Goal: Task Accomplishment & Management: Manage account settings

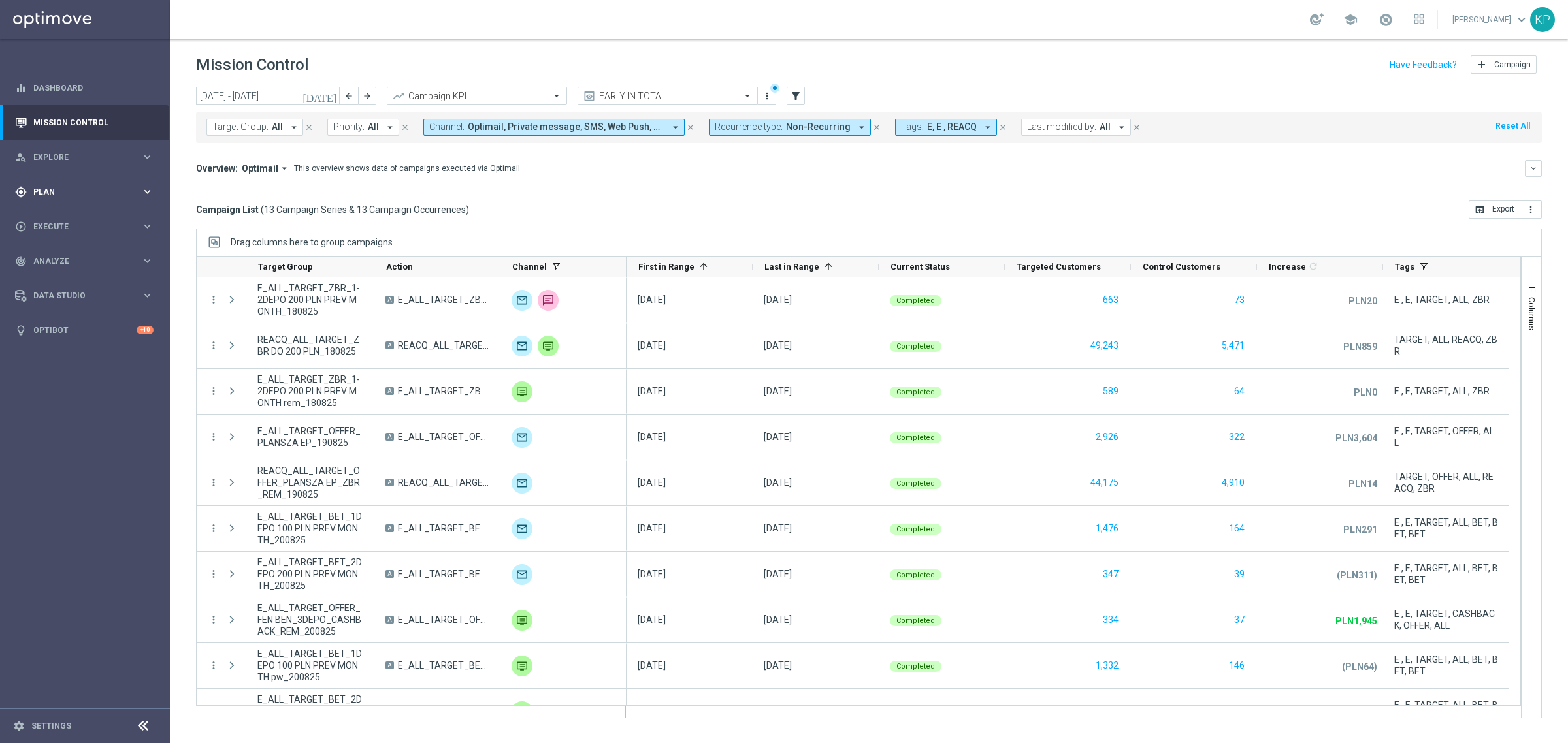
click at [115, 174] on div "gps_fixed Plan keyboard_arrow_right" at bounding box center [84, 191] width 168 height 34
click at [67, 216] on link "Target Groups" at bounding box center [84, 218] width 102 height 10
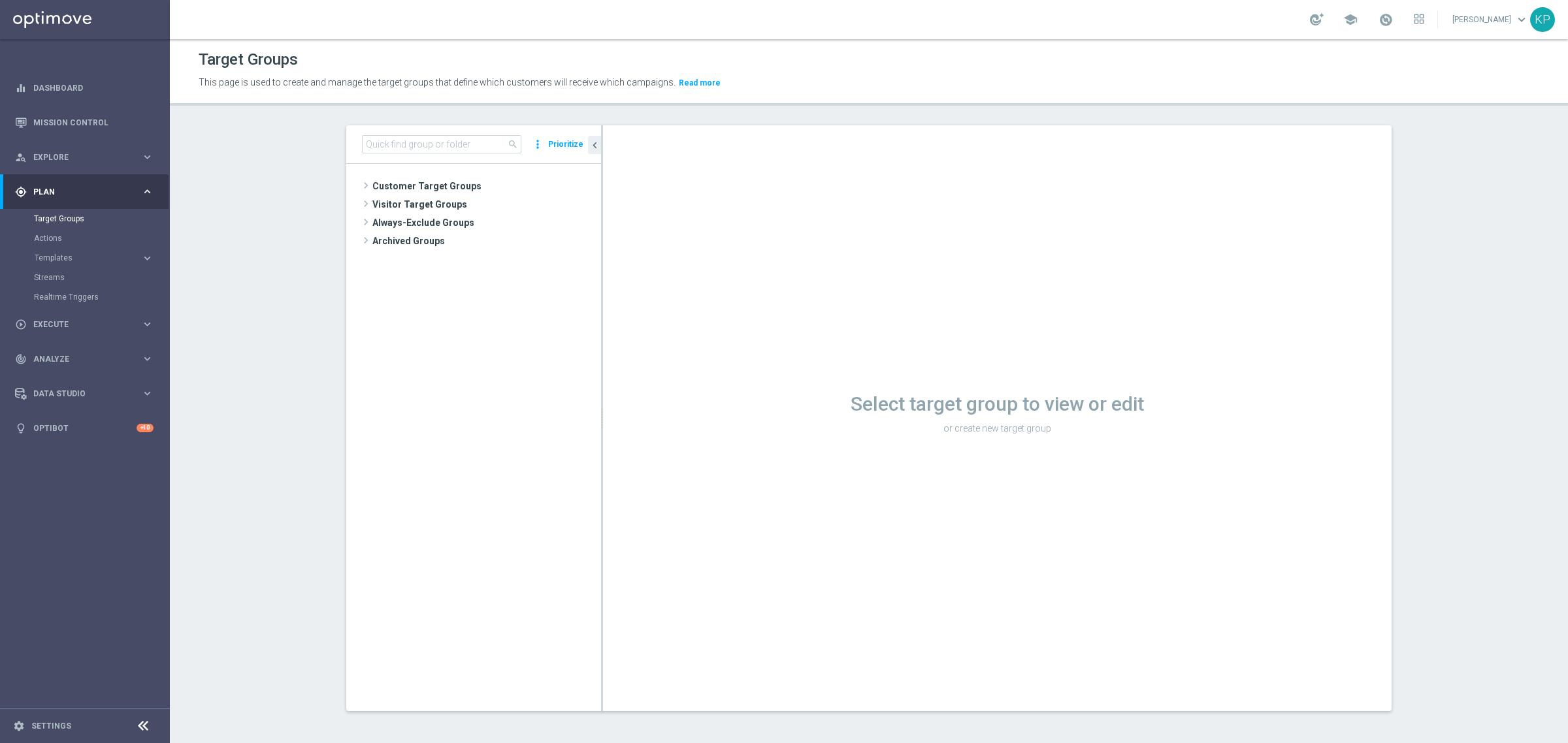
click at [500, 335] on tree-viewport "Customer Target Groups library_add create_new_folder" at bounding box center [474, 437] width 255 height 547
click at [415, 140] on input at bounding box center [441, 144] width 160 height 18
paste input "E_ALL_TARGET_DEPO_3DEPO 200 PLN PREV MONTH_220825"
click at [487, 302] on div "insert_drive_file E_ALL_TARGET_DEPO_3DEPO 200 PLN PREV MONTH_220825" at bounding box center [511, 296] width 121 height 18
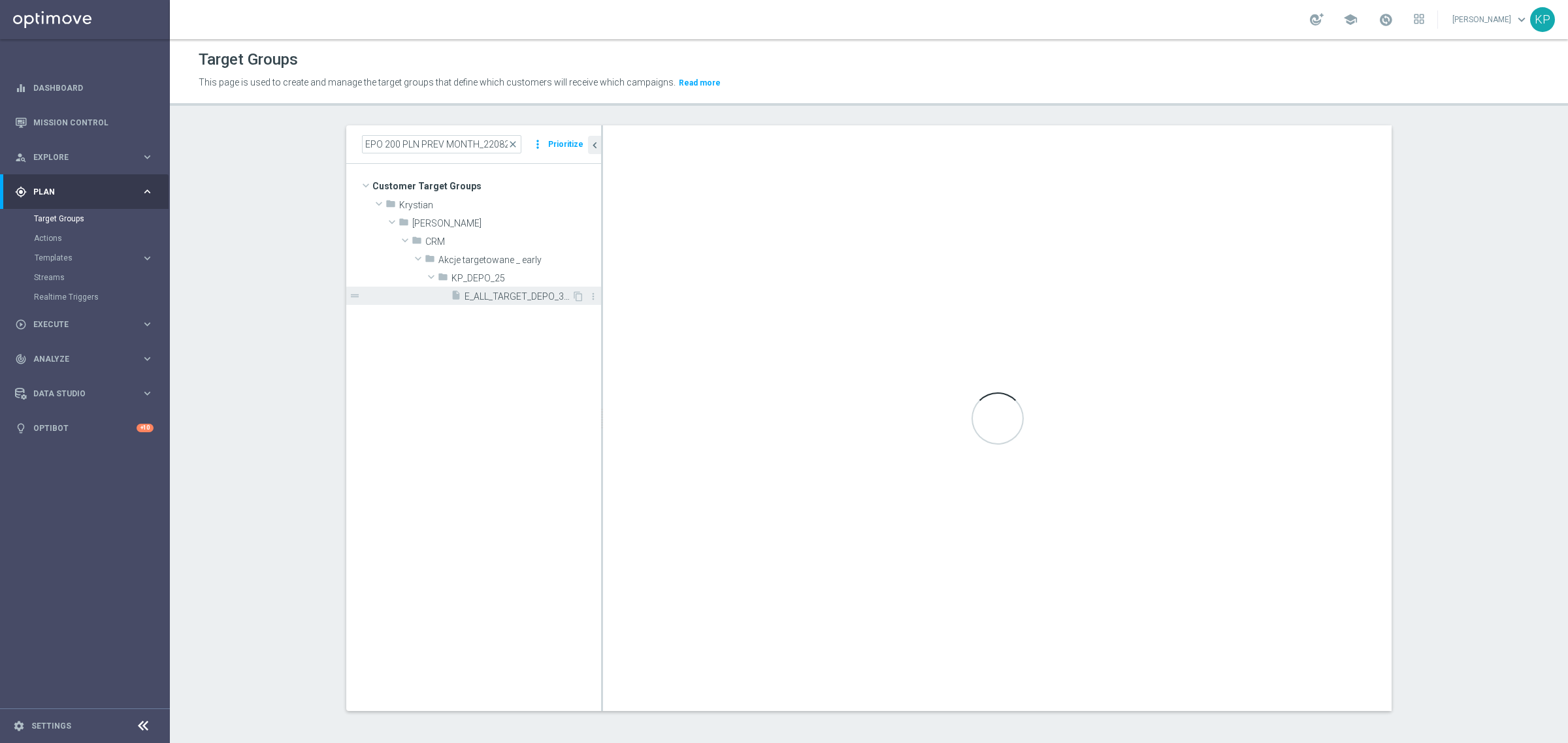
scroll to position [0, 0]
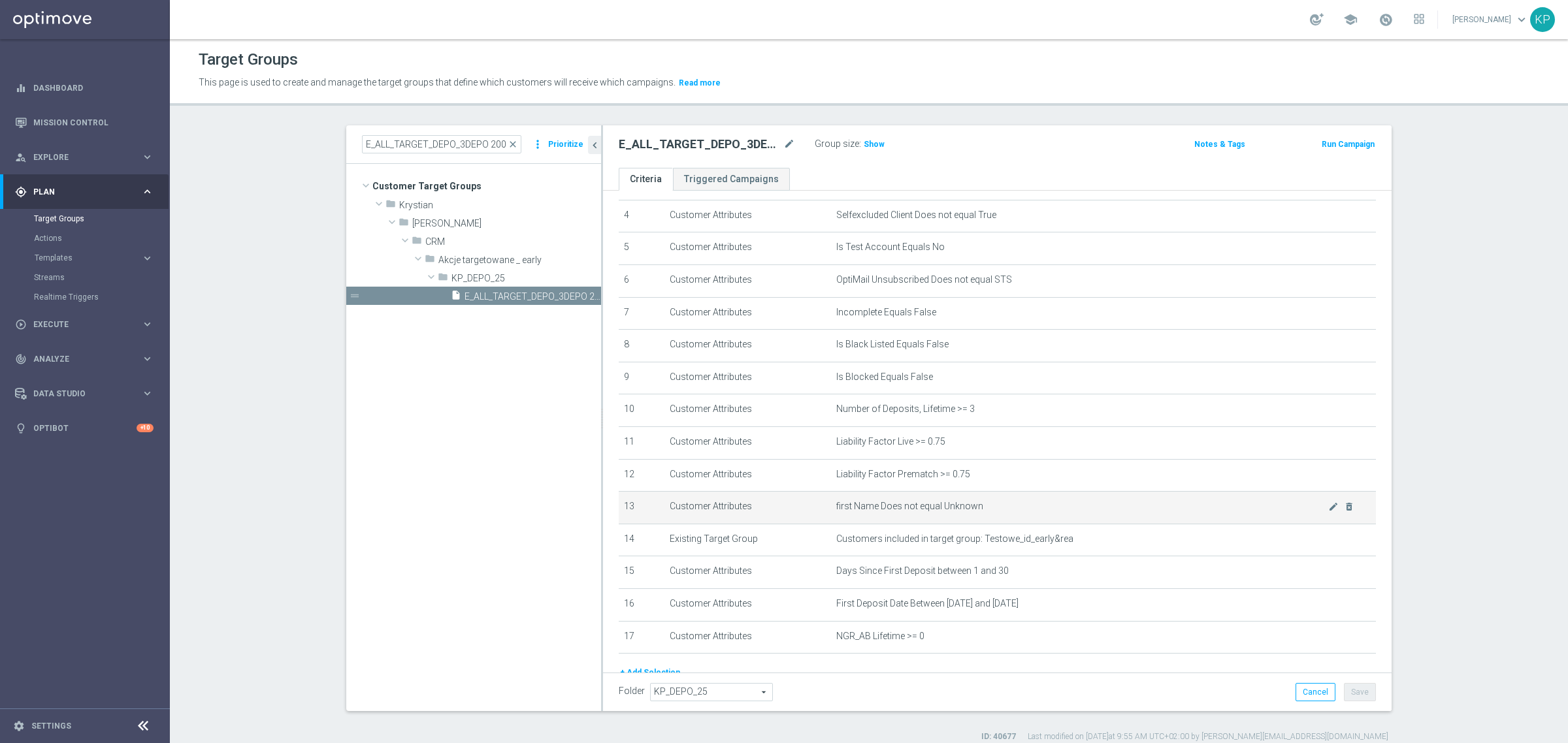
scroll to position [164, 0]
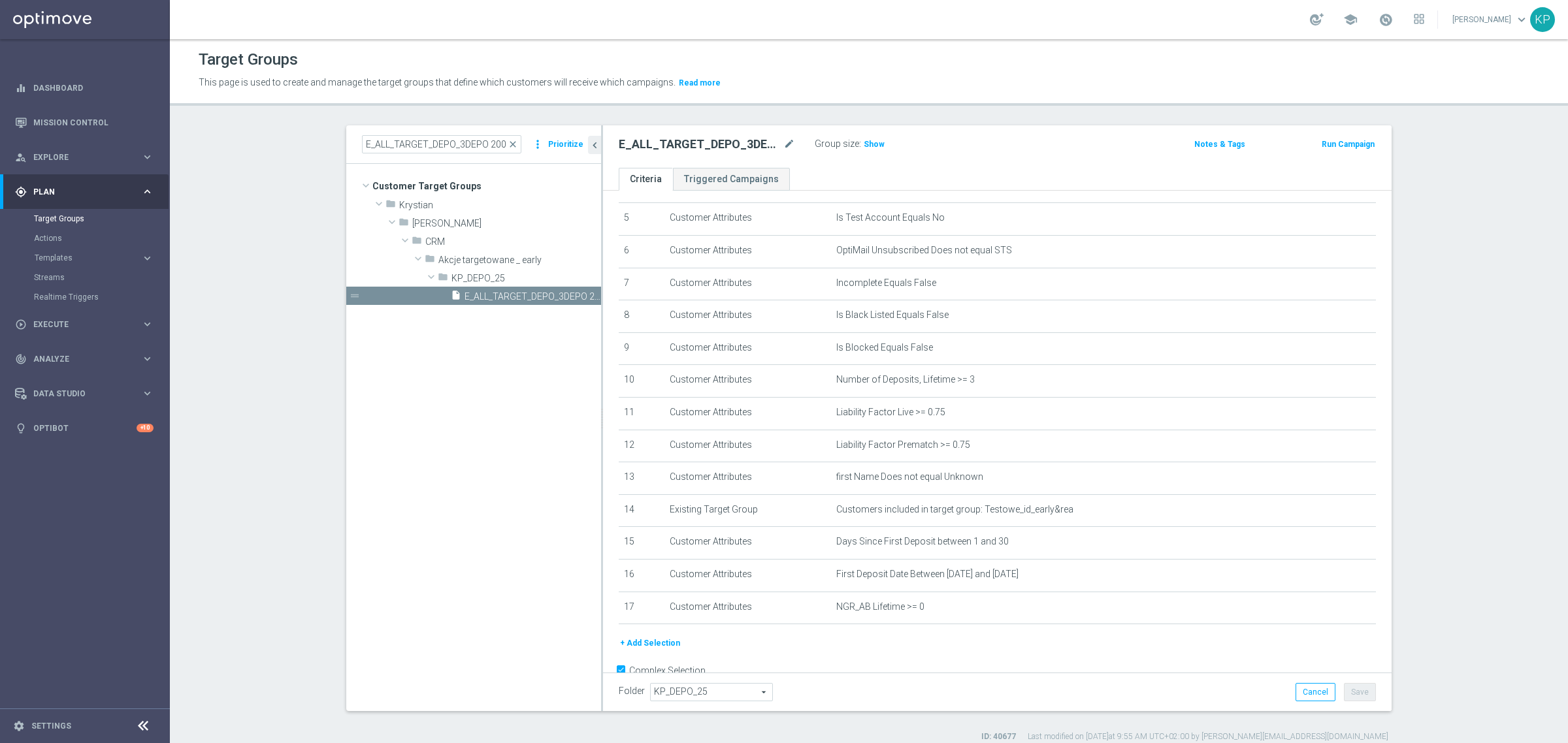
click at [470, 390] on tree-viewport "Customer Target Groups library_add create_new_folder folder" at bounding box center [474, 437] width 255 height 547
click at [463, 139] on input "E_ALL_TARGET_DEPO_3DEPO 200 PLN PREV MONTH_220825" at bounding box center [441, 144] width 160 height 18
paste input "ZBR_1"
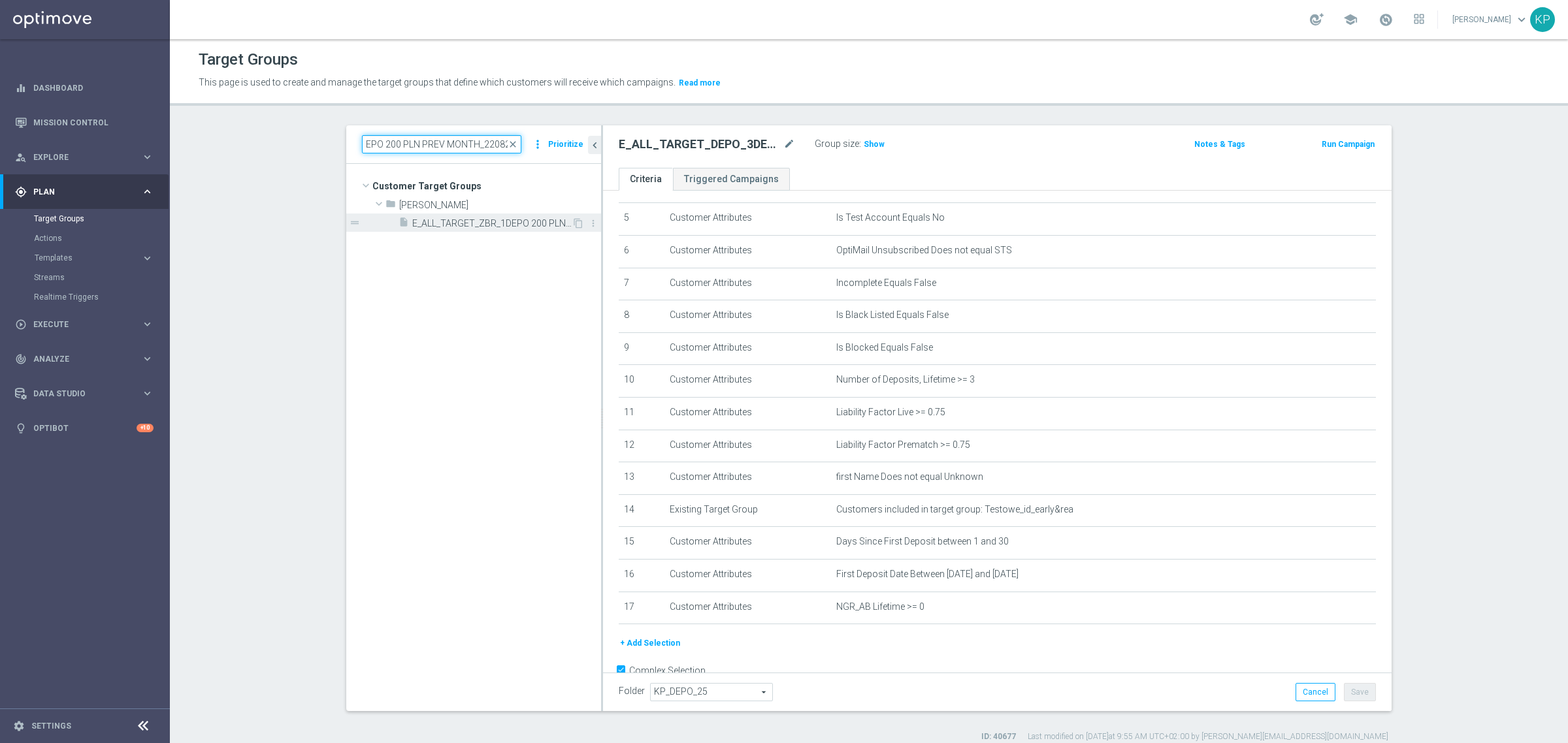
type input "E_ALL_TARGET_ZBR_1DEPO 200 PLN PREV MONTH_220825"
click at [504, 219] on span "E_ALL_TARGET_ZBR_1DEPO 200 PLN PREV MONTH_220825" at bounding box center [492, 224] width 160 height 11
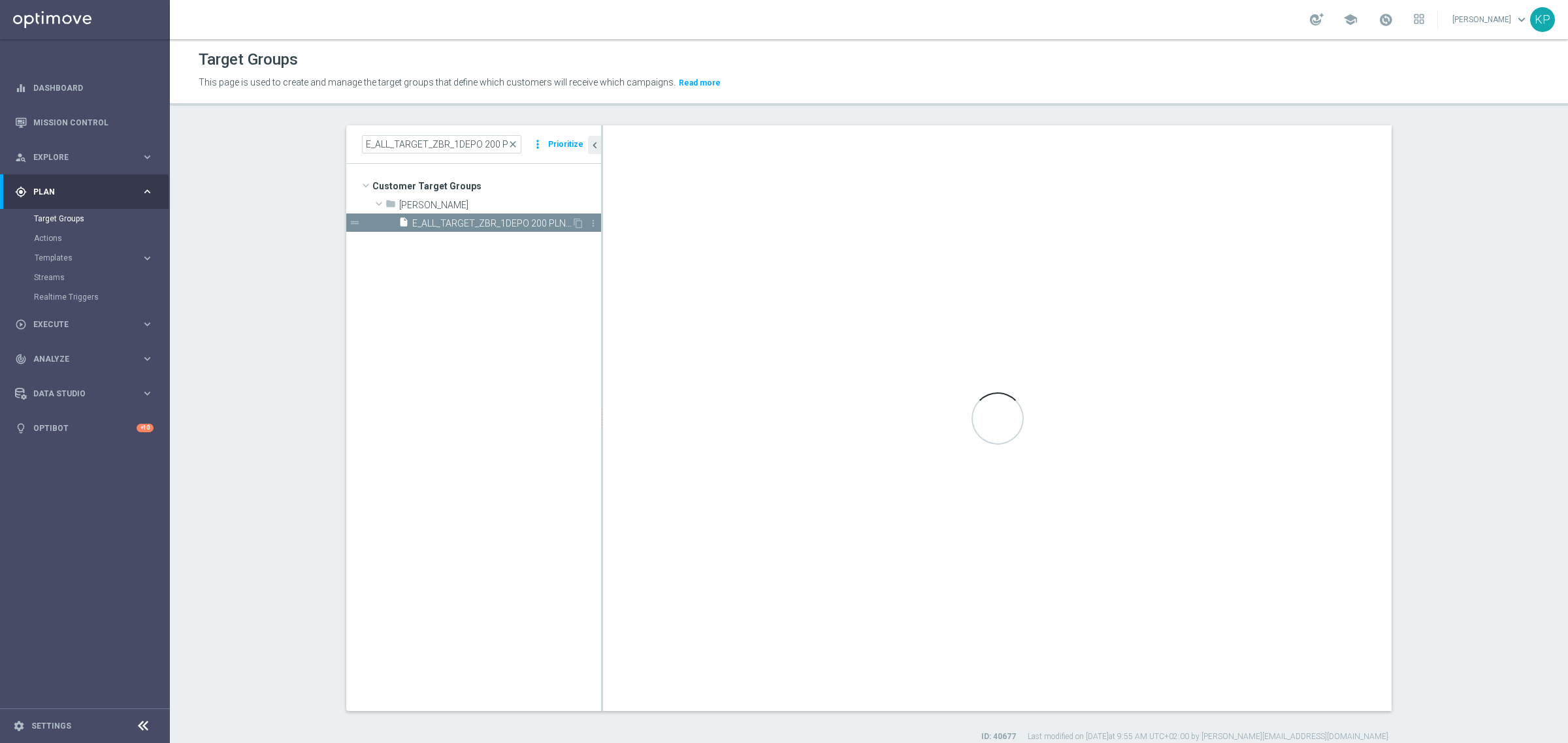
type textarea "(1 AND 2 AND 3 AND 4 AND 5 AND 6 AND 7 AND 8 AND 9 AND 10 AND 11 AND 12 AND 13 …"
type input "[PERSON_NAME]"
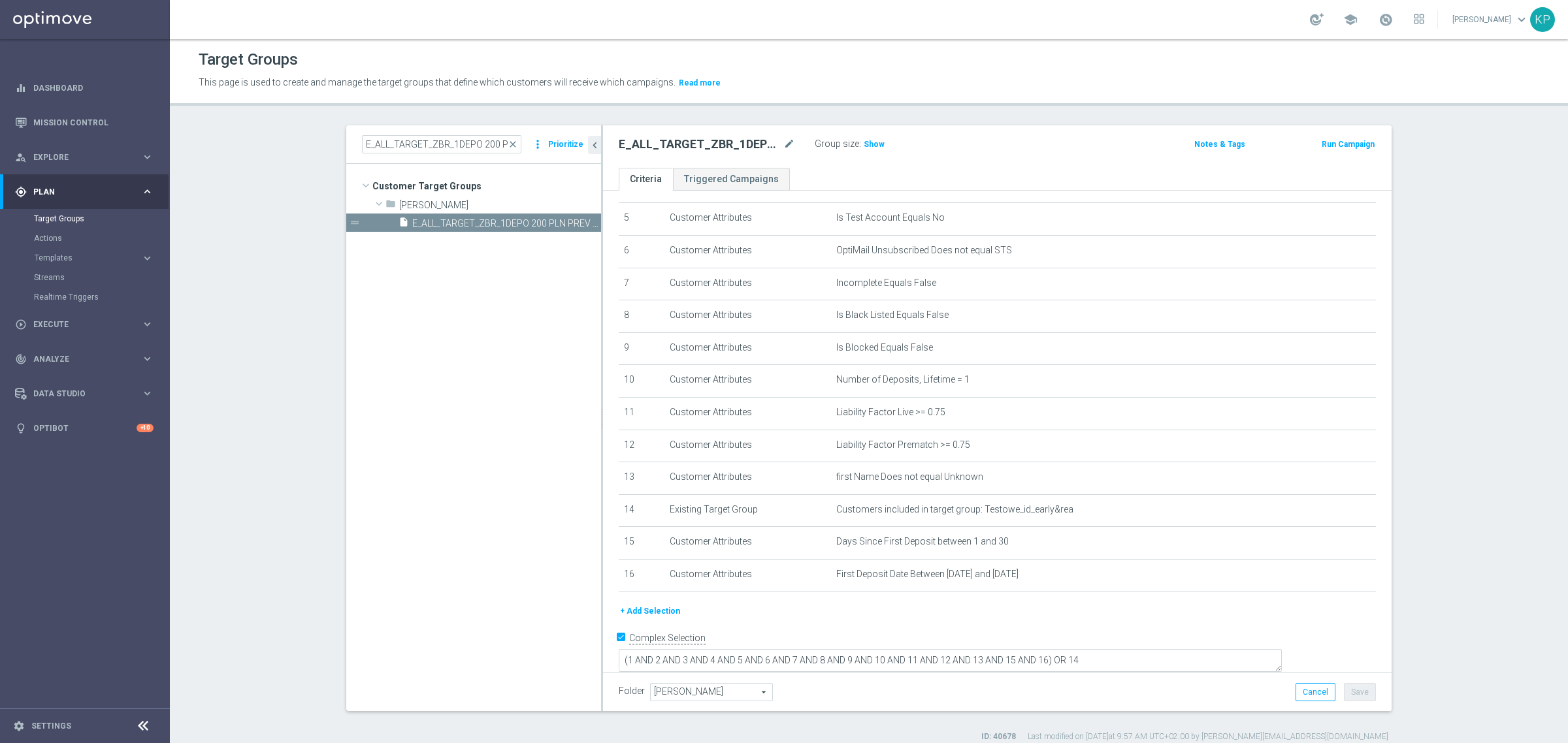
click at [661, 614] on button "+ Add Selection" at bounding box center [650, 611] width 63 height 14
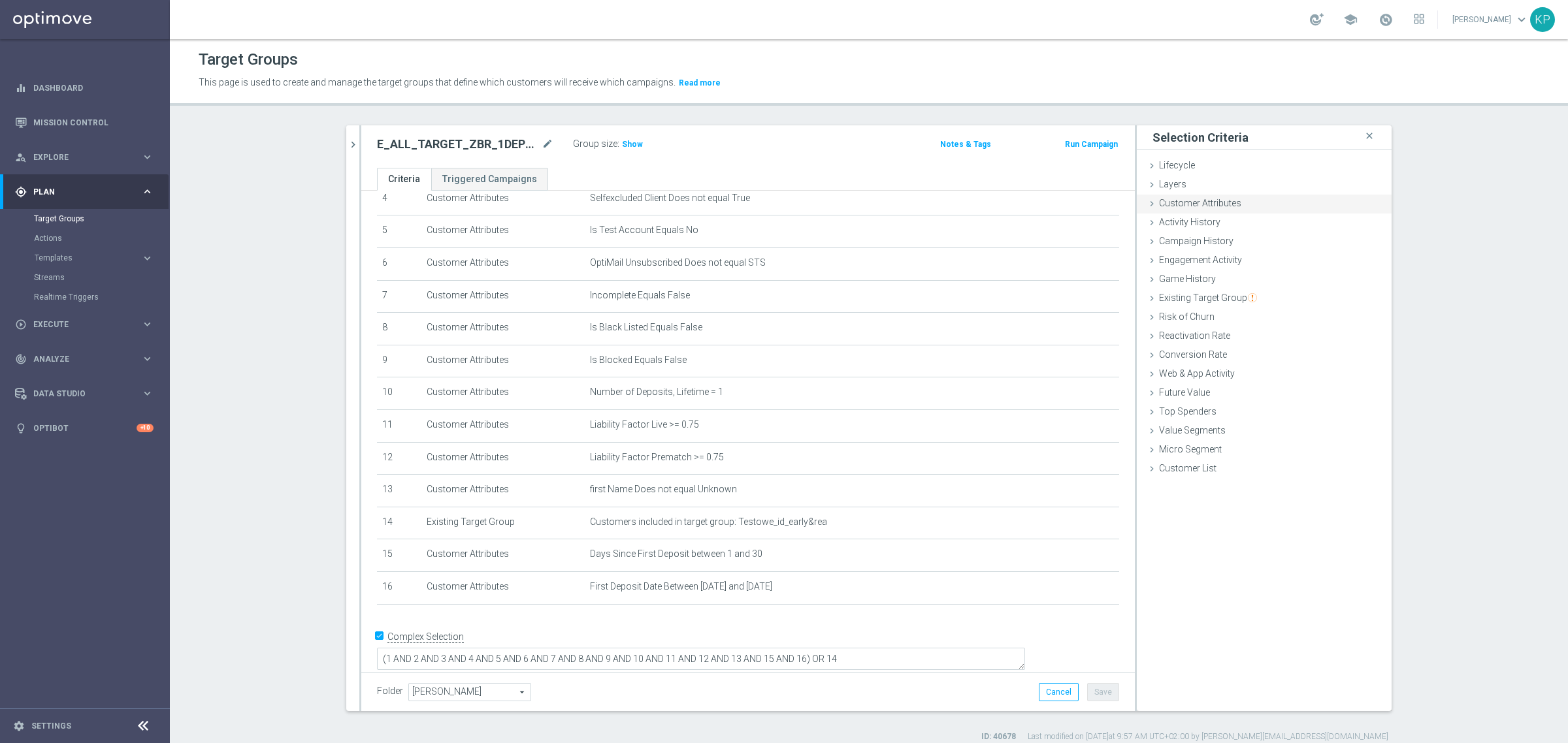
click at [1185, 202] on span "Customer Attributes" at bounding box center [1200, 203] width 83 height 10
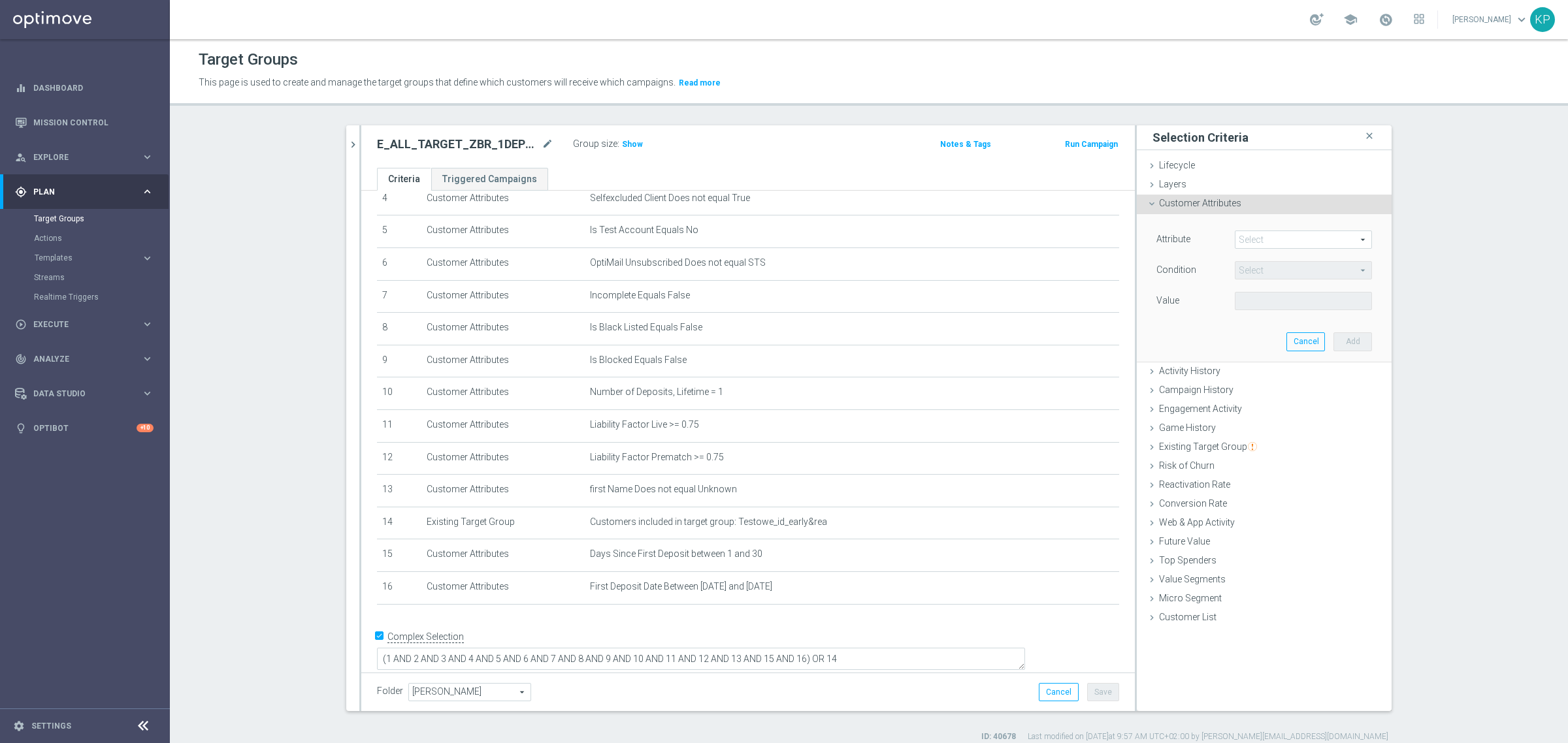
click at [1245, 228] on div "Attribute Select arrow_drop_down search Condition Select arrow_drop_down search…" at bounding box center [1263, 287] width 235 height 146
click at [1250, 234] on span at bounding box center [1303, 239] width 136 height 17
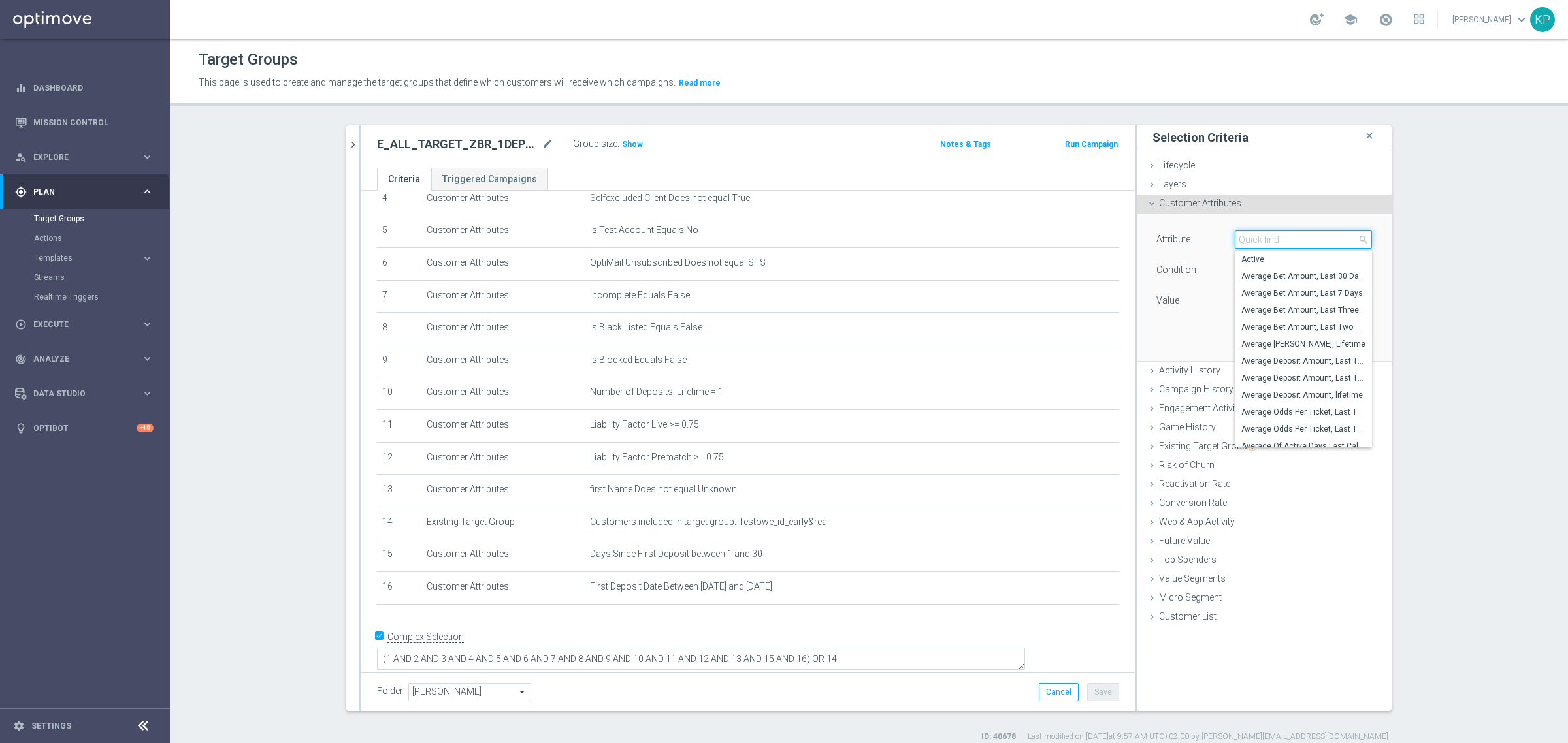
click at [1250, 234] on input "search" at bounding box center [1303, 239] width 137 height 18
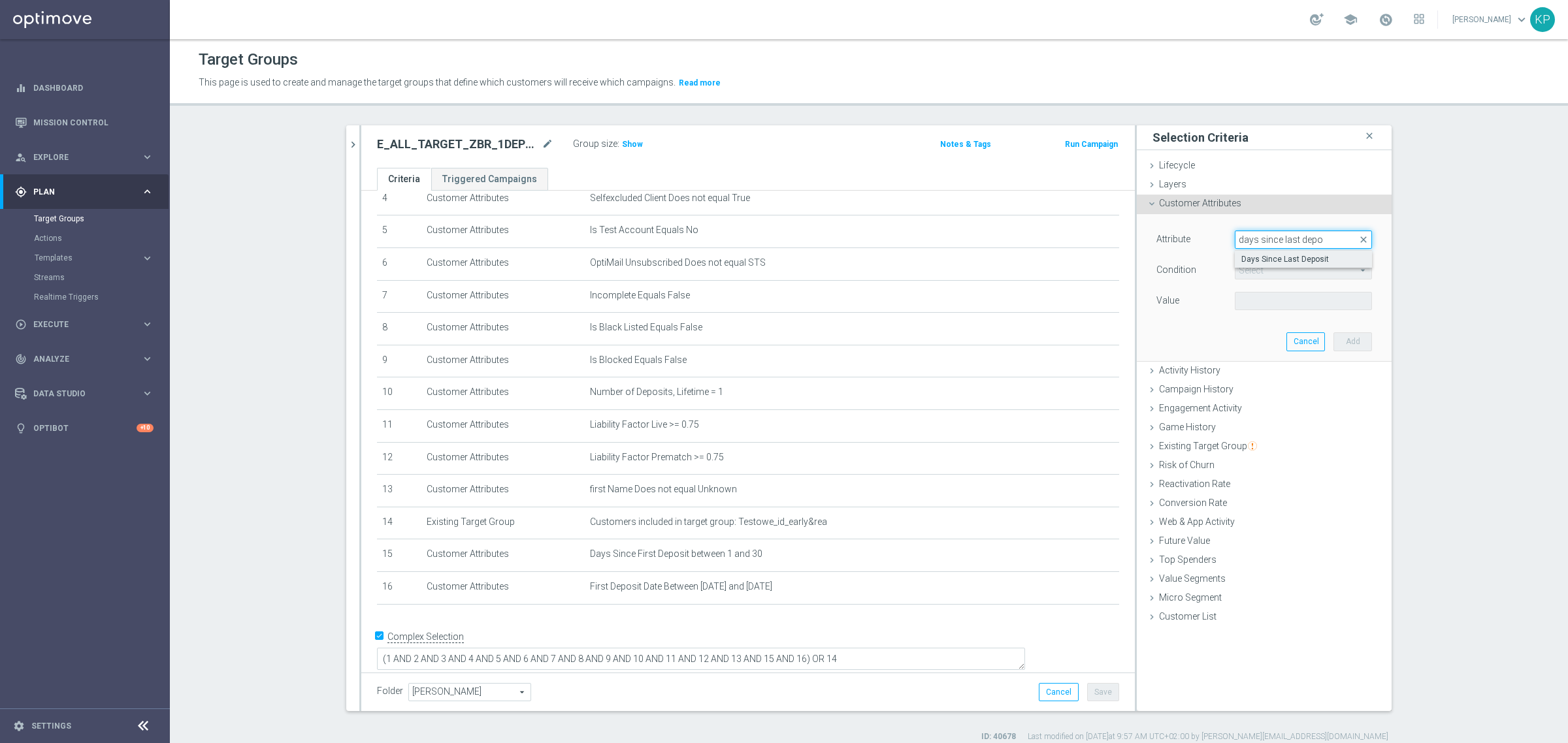
type input "days since last depo"
click at [1258, 256] on span "Days Since Last Deposit" at bounding box center [1303, 259] width 124 height 10
type input "Days Since Last Deposit"
click at [1261, 273] on span "=" at bounding box center [1303, 270] width 136 height 17
click at [1248, 373] on span ">=" at bounding box center [1303, 374] width 124 height 10
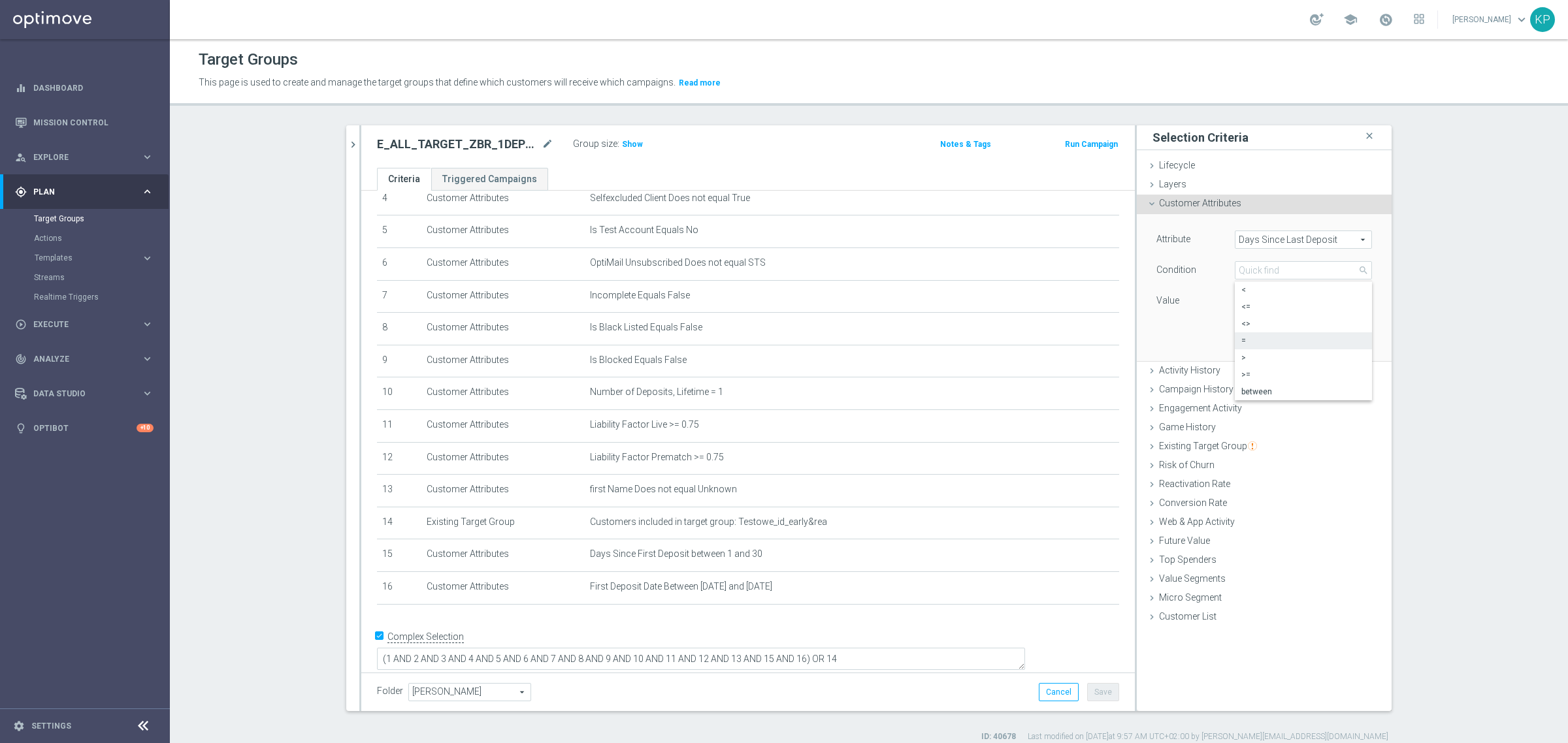
type input ">="
click at [1254, 305] on input "number" at bounding box center [1263, 301] width 59 height 18
type input "5"
click at [1343, 338] on button "Add" at bounding box center [1352, 341] width 38 height 18
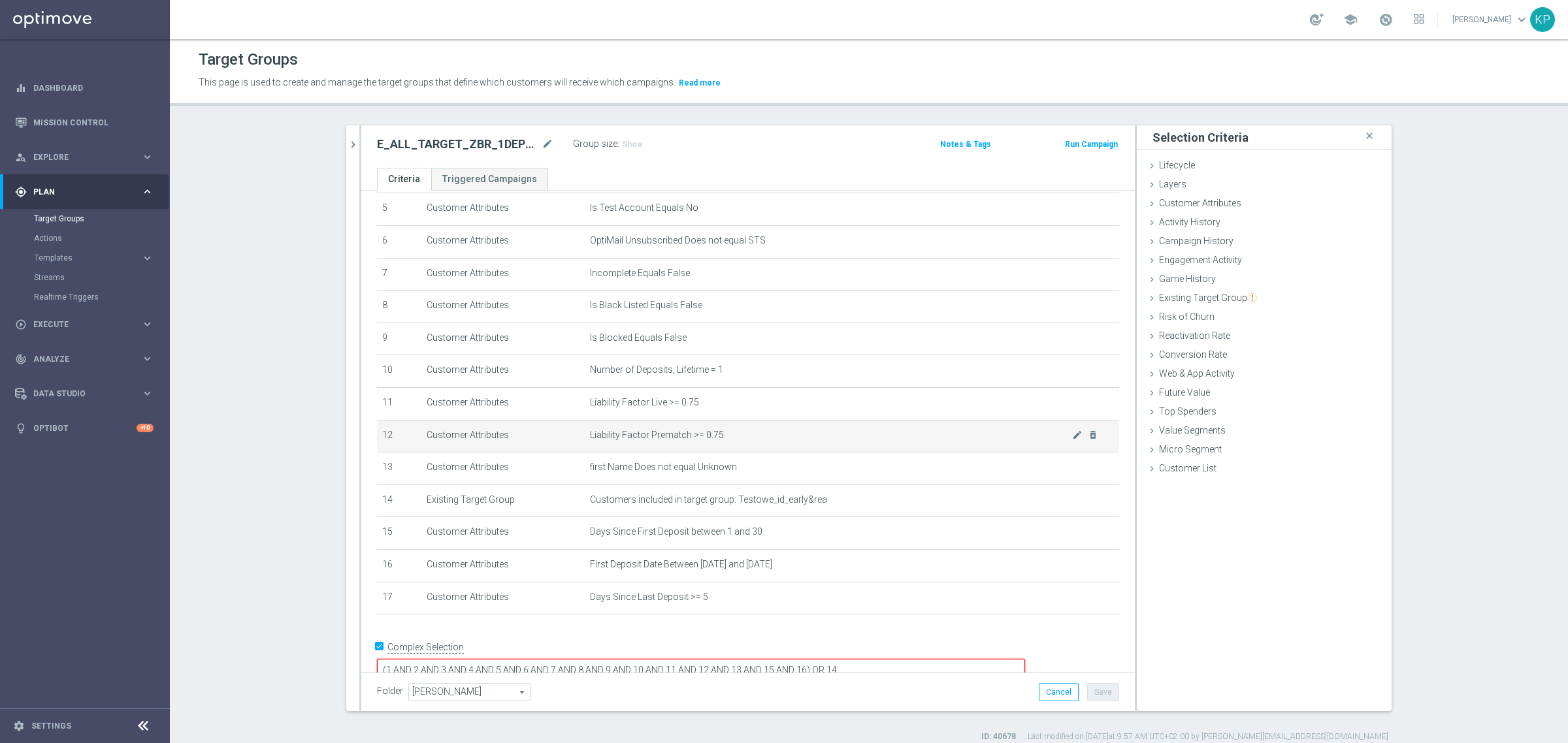
scroll to position [184, 0]
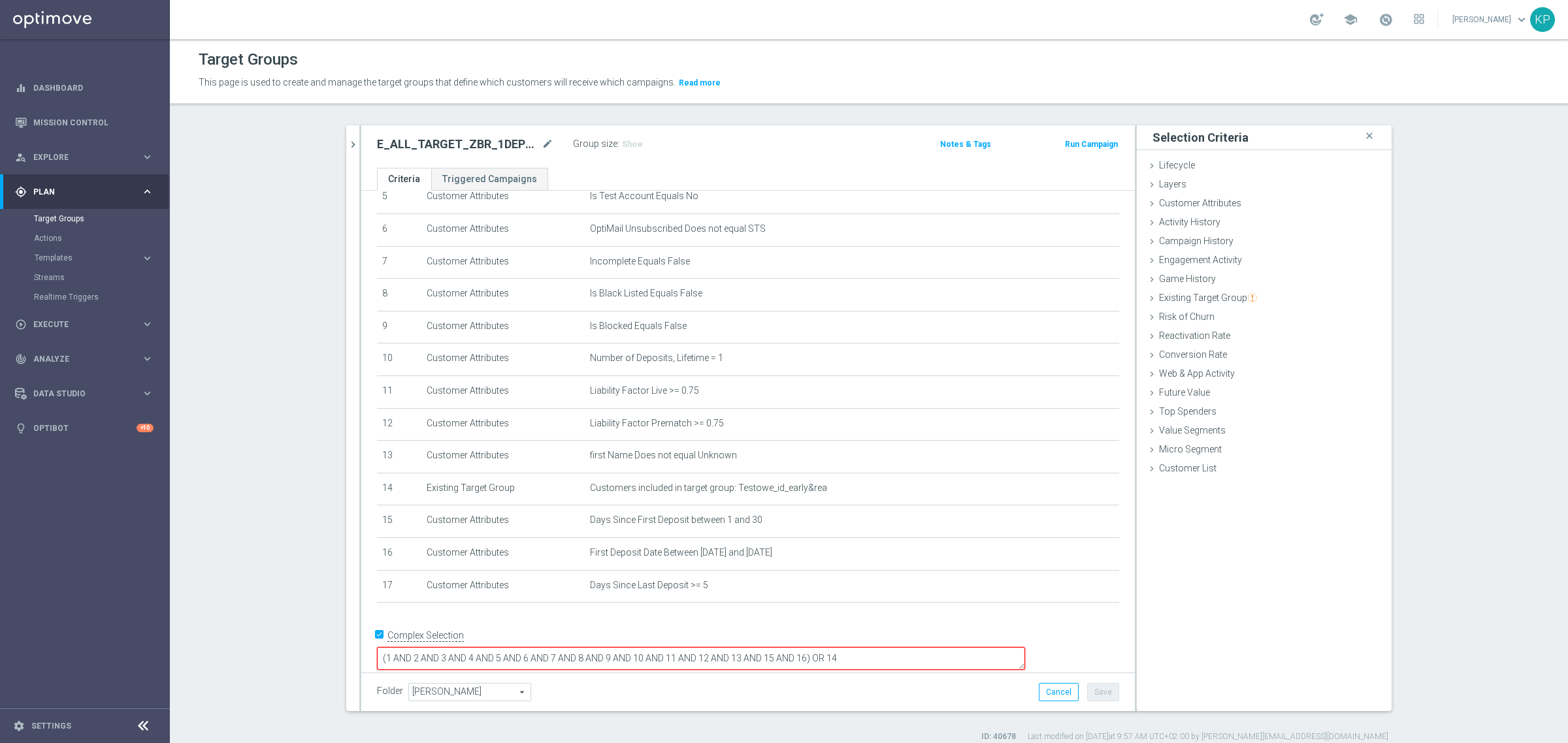
click at [896, 647] on textarea "(1 AND 2 AND 3 AND 4 AND 5 AND 6 AND 7 AND 8 AND 9 AND 10 AND 11 AND 12 AND 13 …" at bounding box center [701, 658] width 648 height 23
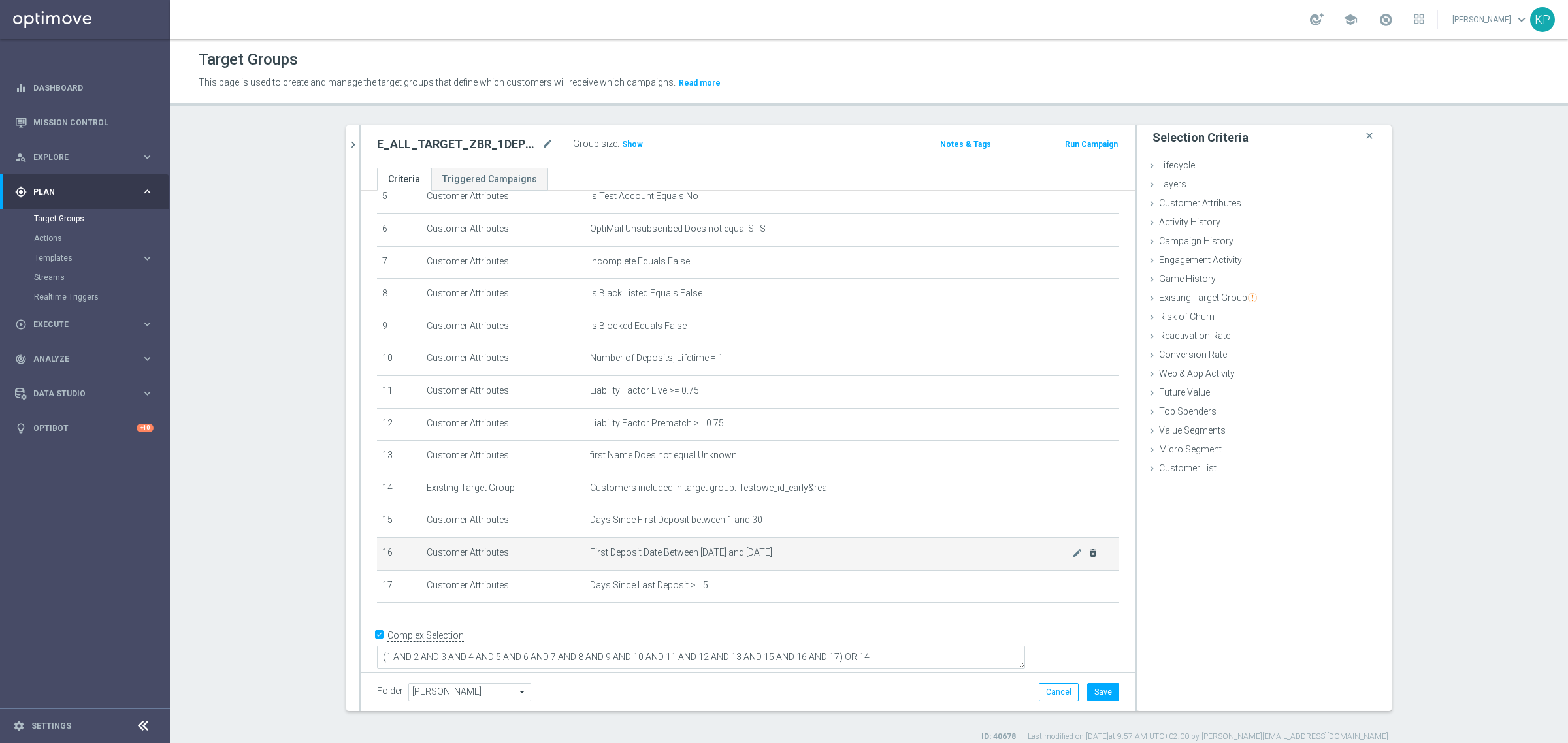
click at [1088, 558] on icon "delete_forever" at bounding box center [1092, 552] width 10 height 10
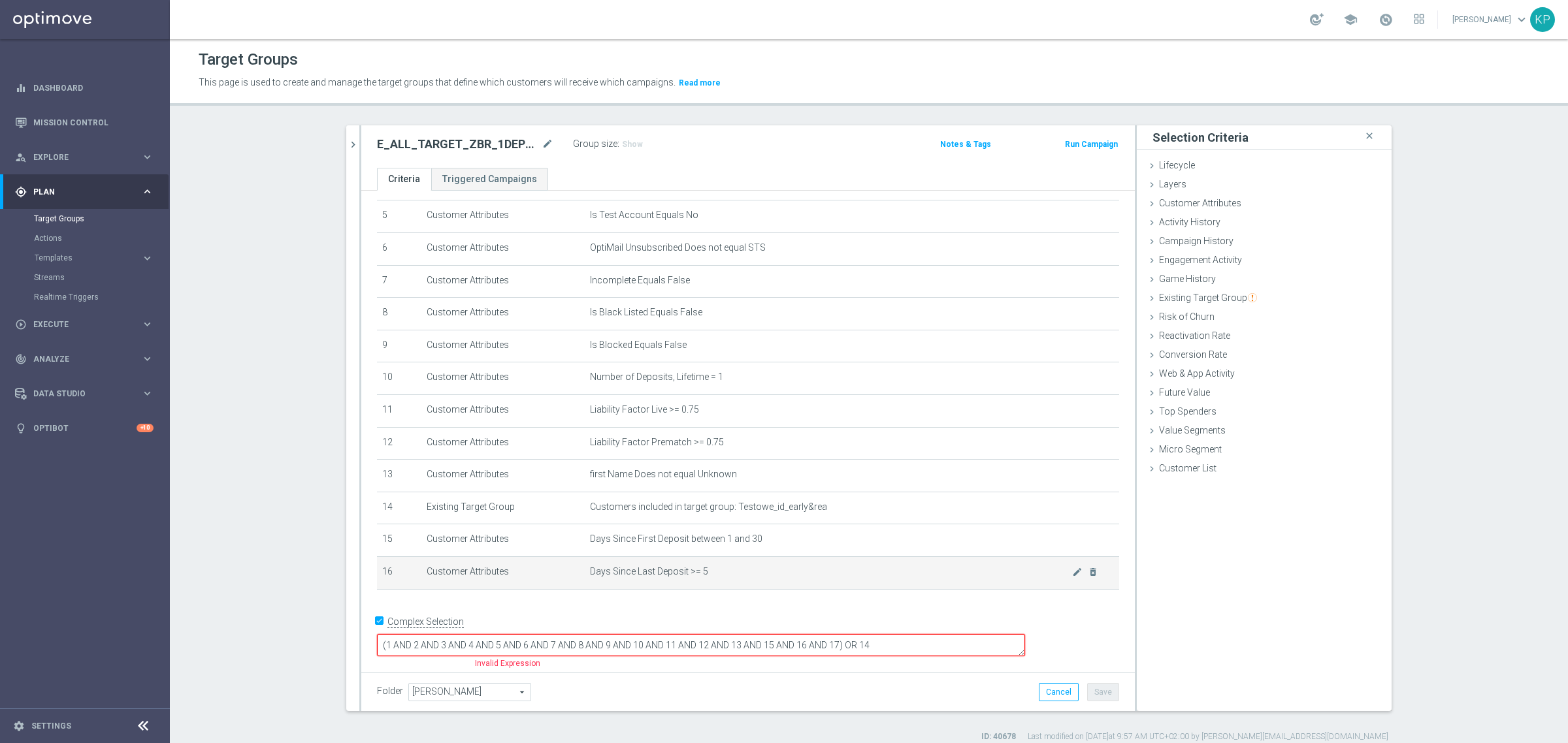
scroll to position [152, 0]
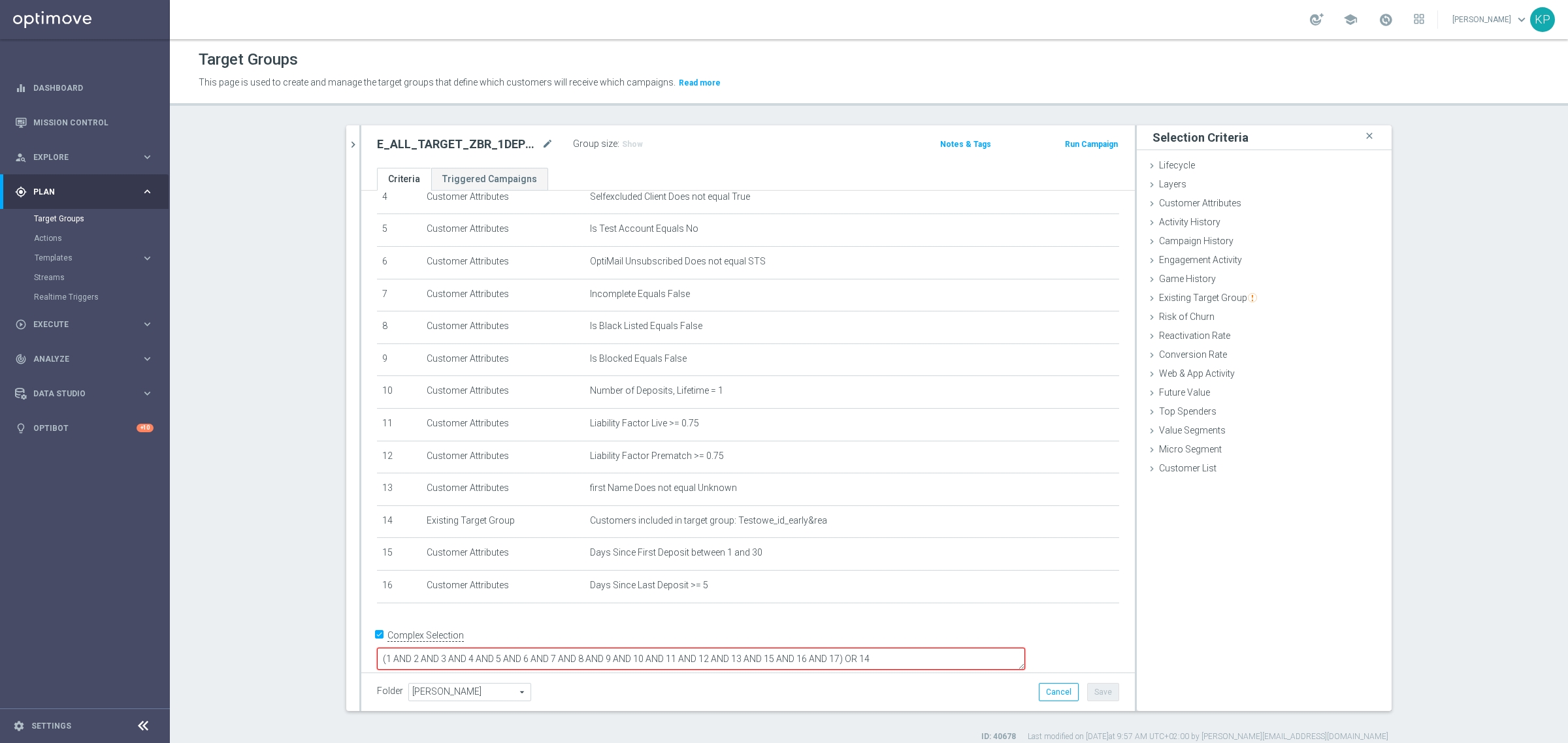
click at [926, 648] on textarea "(1 AND 2 AND 3 AND 4 AND 5 AND 6 AND 7 AND 8 AND 9 AND 10 AND 11 AND 12 AND 13 …" at bounding box center [701, 659] width 648 height 23
type textarea "(1 AND 2 AND 3 AND 4 AND 5 AND 6 AND 7 AND 8 AND 9 AND 10 AND 11 AND 12 AND 13 …"
click at [622, 146] on span "Show" at bounding box center [632, 143] width 21 height 9
click at [752, 156] on div "E_ALL_TARGET_ZBR_1DEPO 200 PLN PREV MONTH_220825 mode_edit Group size : Show Ca…" at bounding box center [748, 146] width 773 height 42
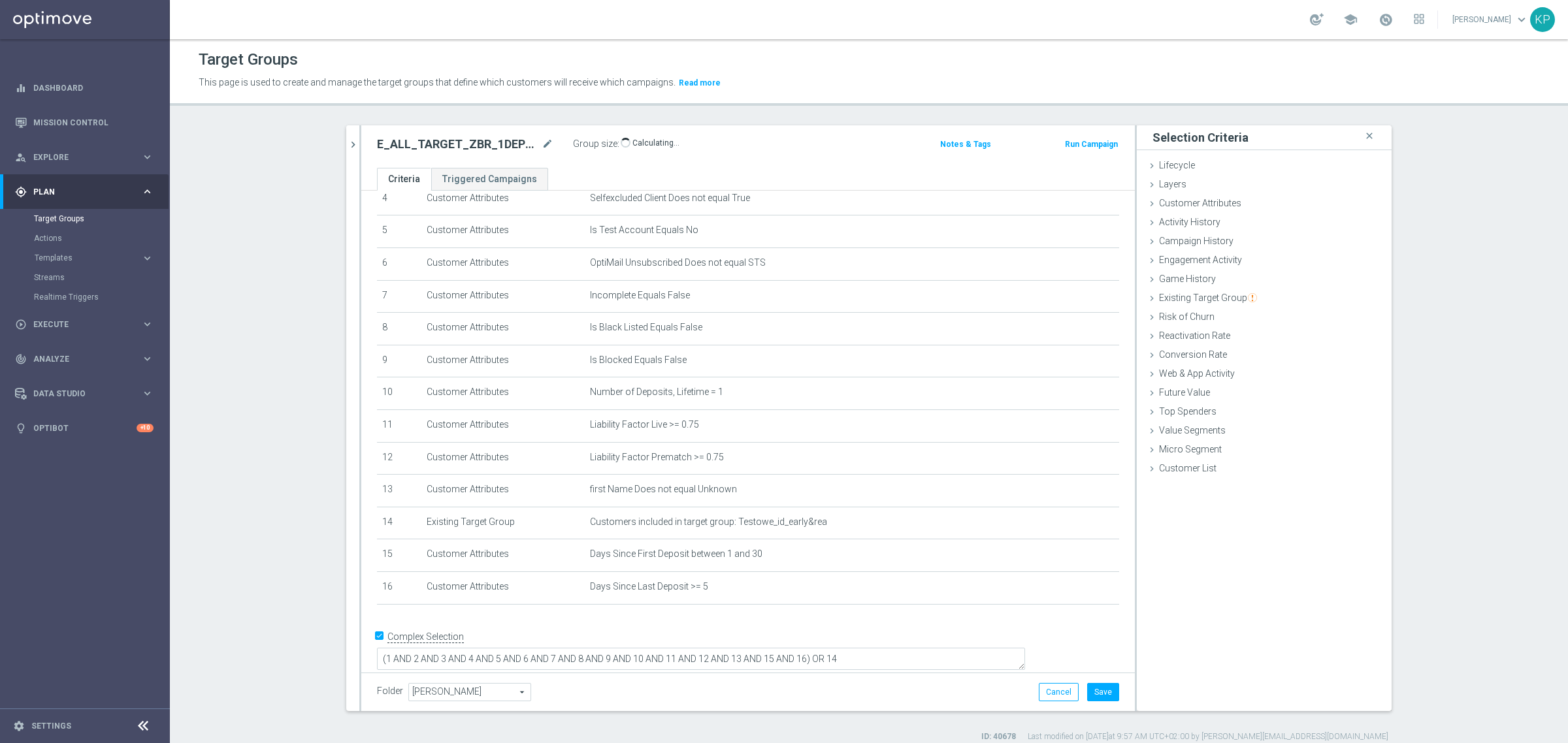
click at [504, 140] on h2 "E_ALL_TARGET_ZBR_1DEPO 200 PLN PREV MONTH_220825" at bounding box center [458, 144] width 162 height 16
copy div "E_ALL_TARGET_ZBR_1DEPO 200 PLN PREV MONTH_220825"
click at [338, 378] on div "E_ALL_TARGET_ZBR_1DEPO 200 PLN PREV MONTH_220825 close more_vert Prioritize Cus…" at bounding box center [869, 434] width 1097 height 617
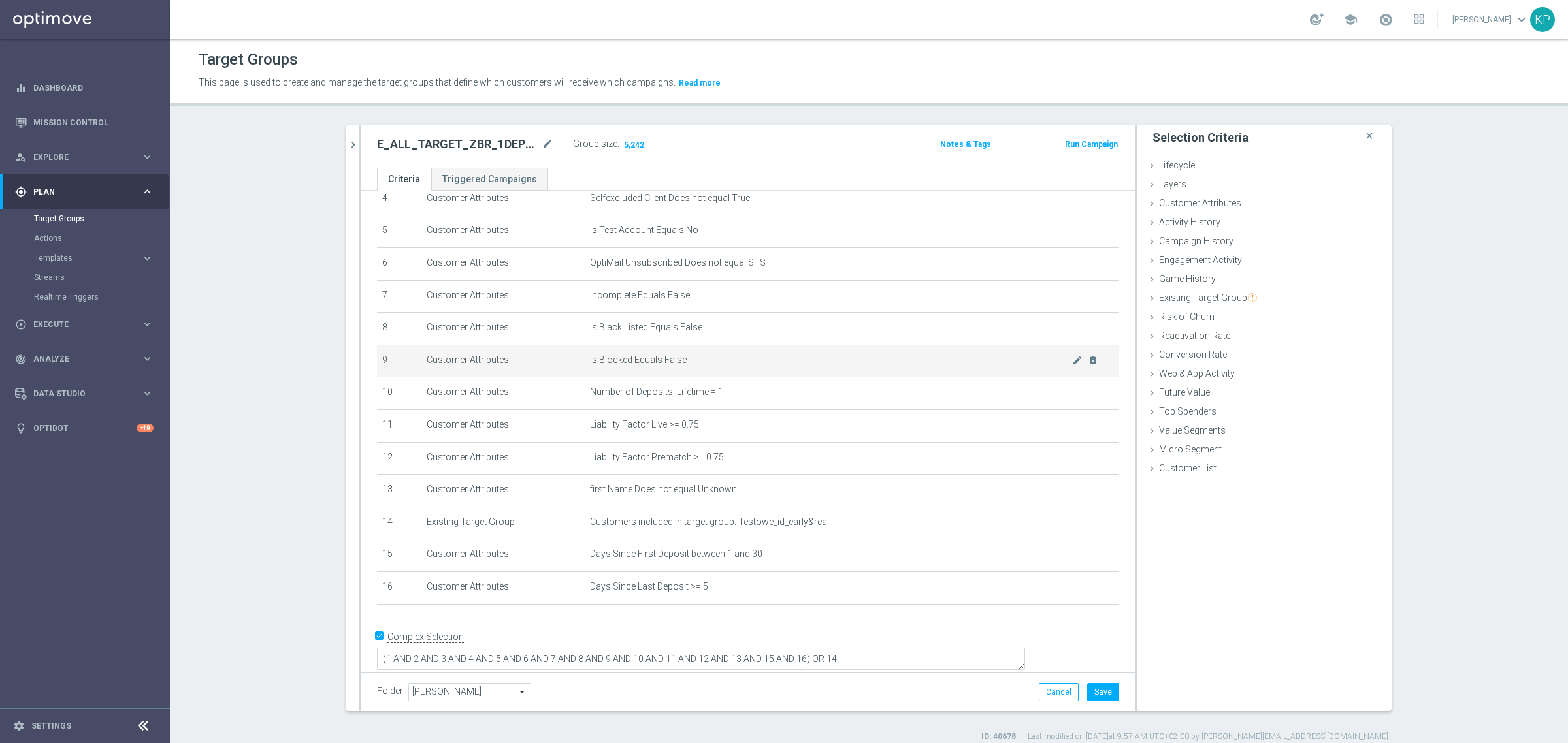
click at [476, 362] on td "Customer Attributes" at bounding box center [503, 361] width 164 height 33
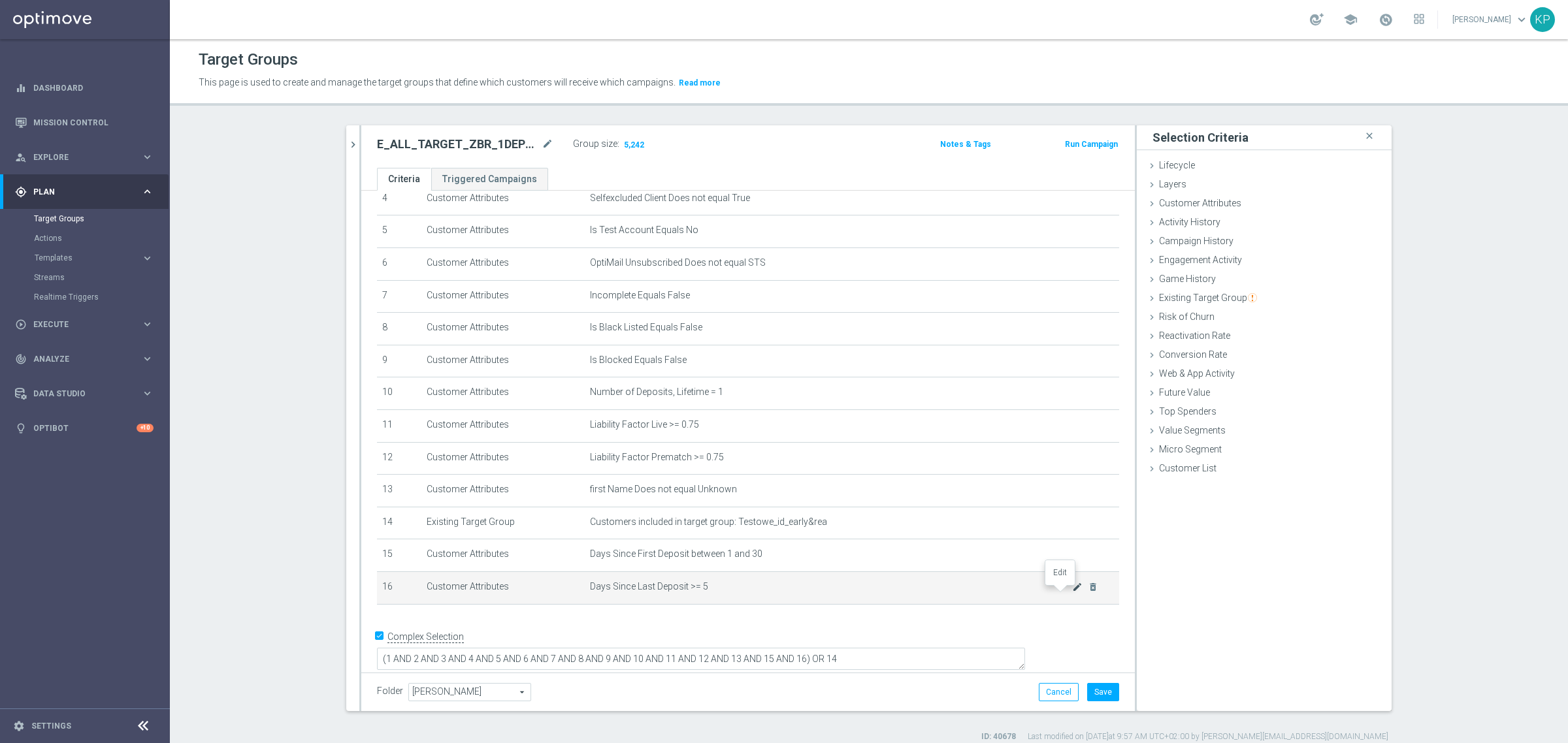
click at [1072, 592] on icon "mode_edit" at bounding box center [1076, 587] width 10 height 10
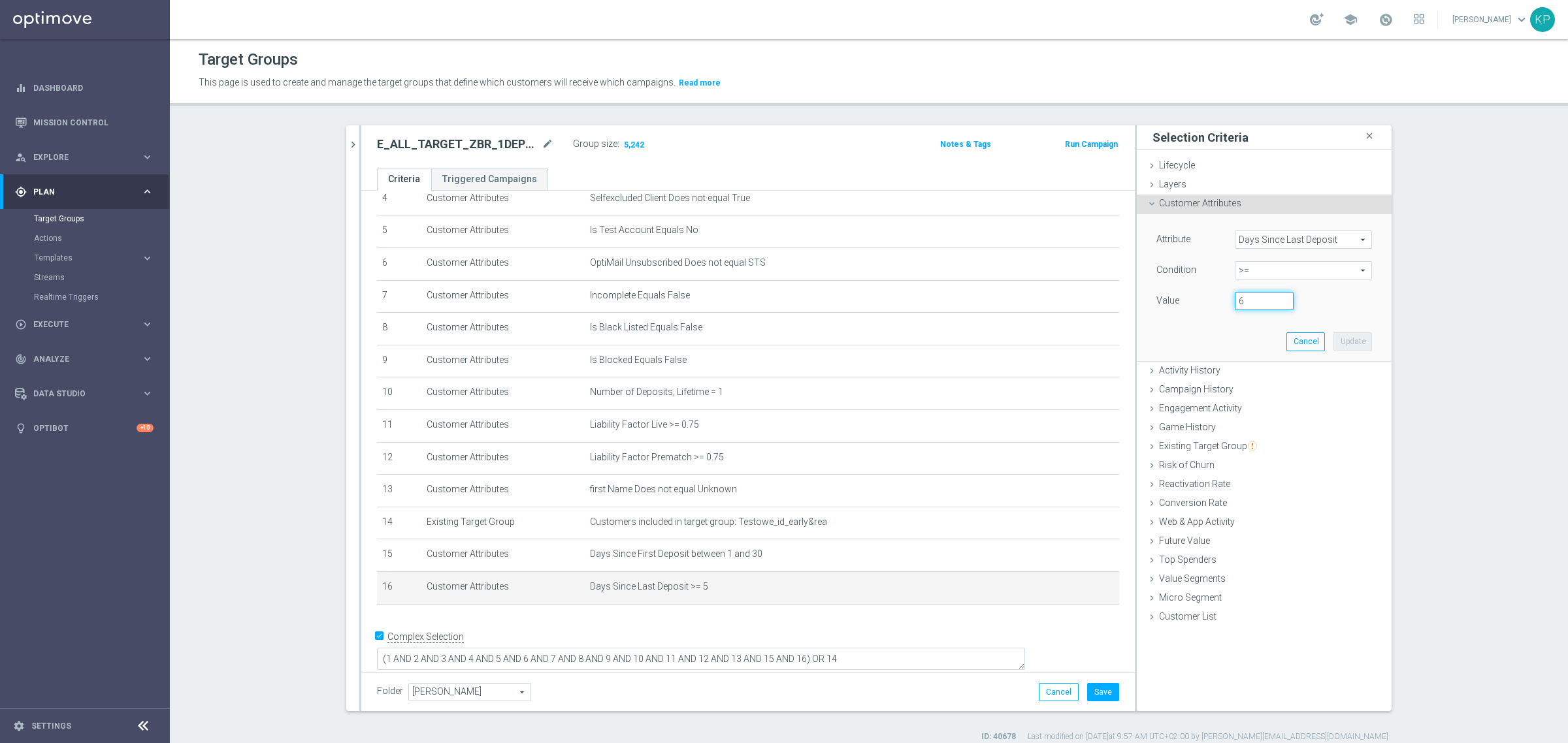
click at [1279, 299] on input "6" at bounding box center [1263, 301] width 59 height 18
type input "7"
click at [1279, 299] on input "7" at bounding box center [1263, 301] width 59 height 18
click at [1338, 334] on button "Update" at bounding box center [1352, 341] width 38 height 18
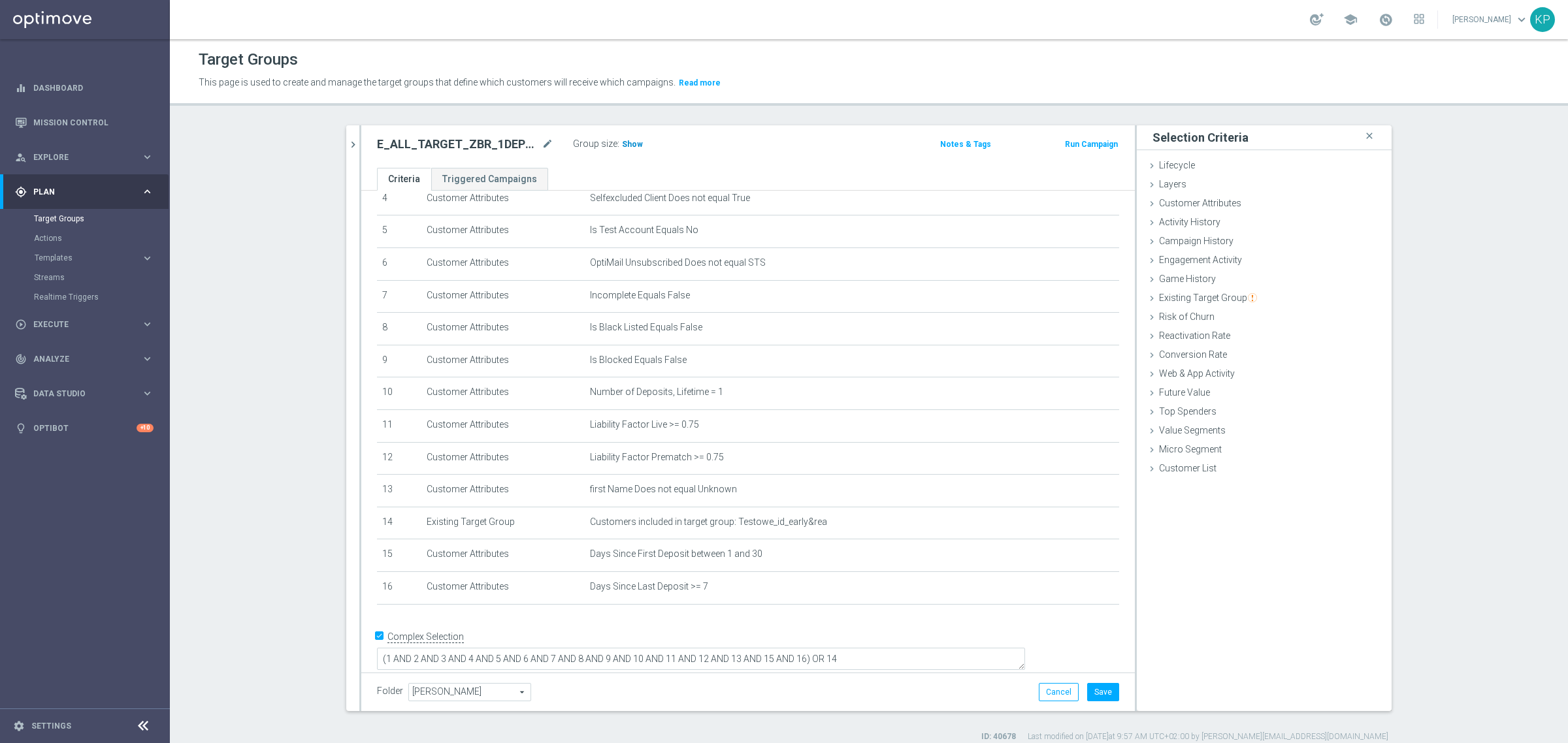
click at [634, 141] on h3 "Show" at bounding box center [632, 144] width 23 height 14
click at [1193, 204] on span "Customer Attributes" at bounding box center [1200, 203] width 83 height 10
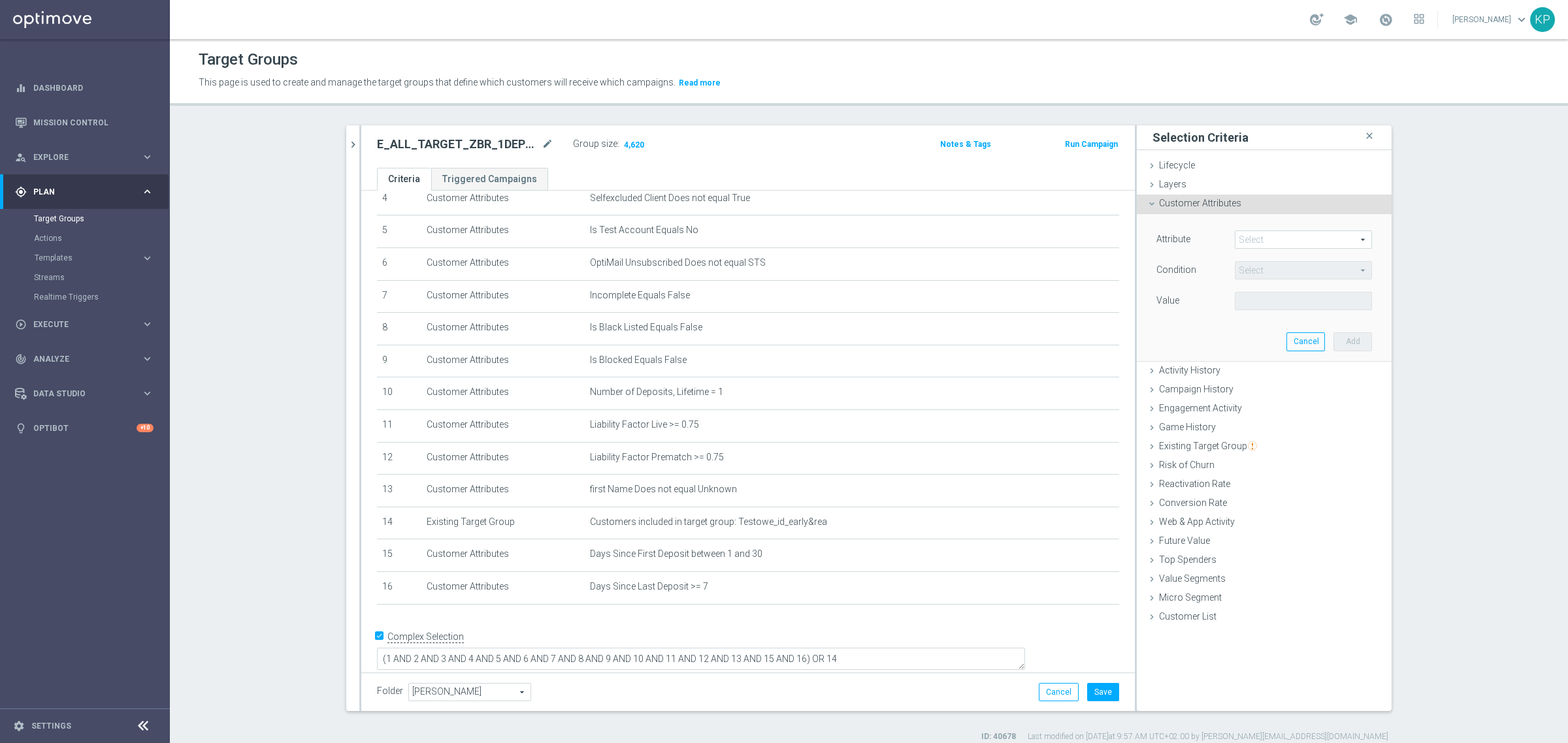
click at [1250, 238] on span at bounding box center [1303, 239] width 136 height 17
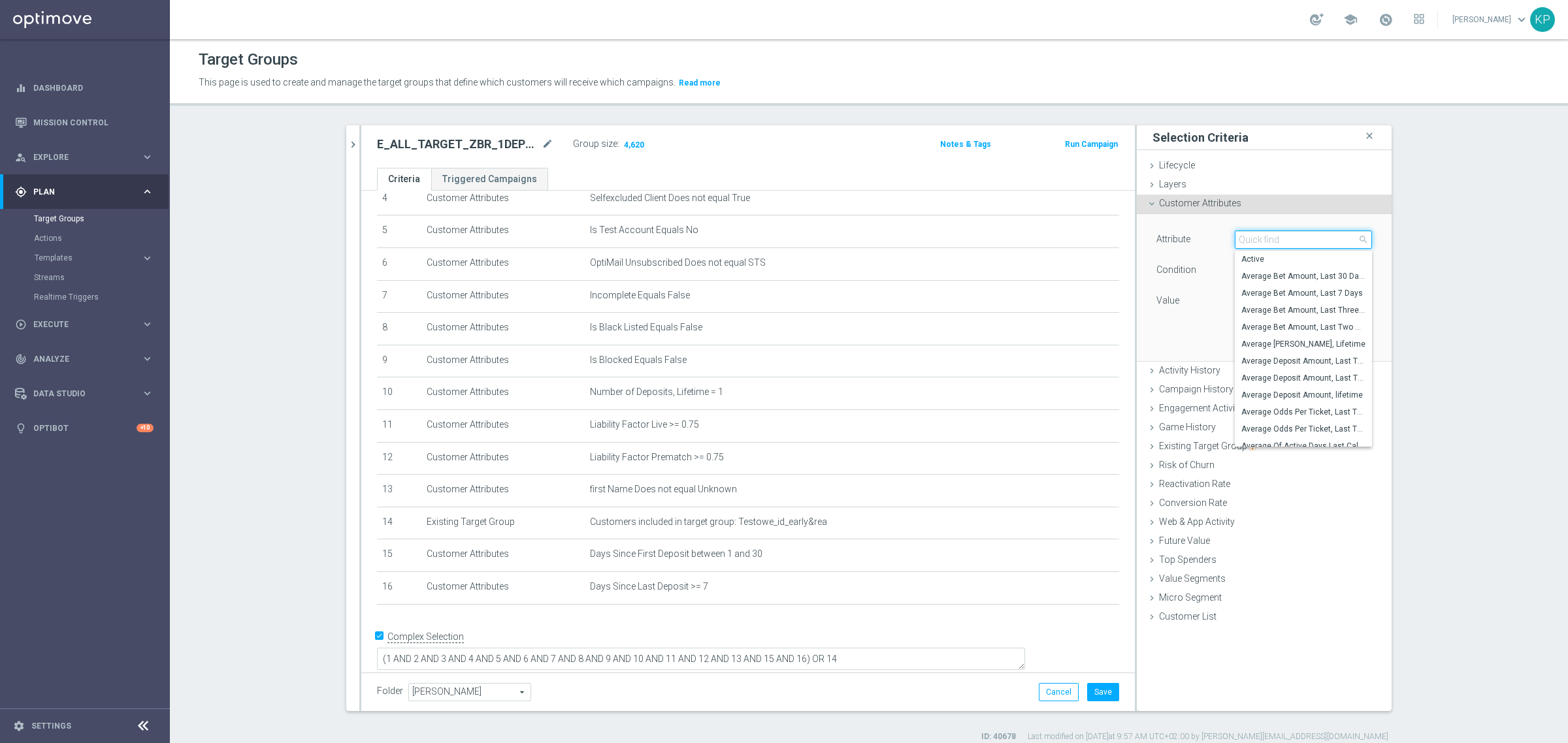
click at [1250, 238] on input "search" at bounding box center [1303, 239] width 137 height 18
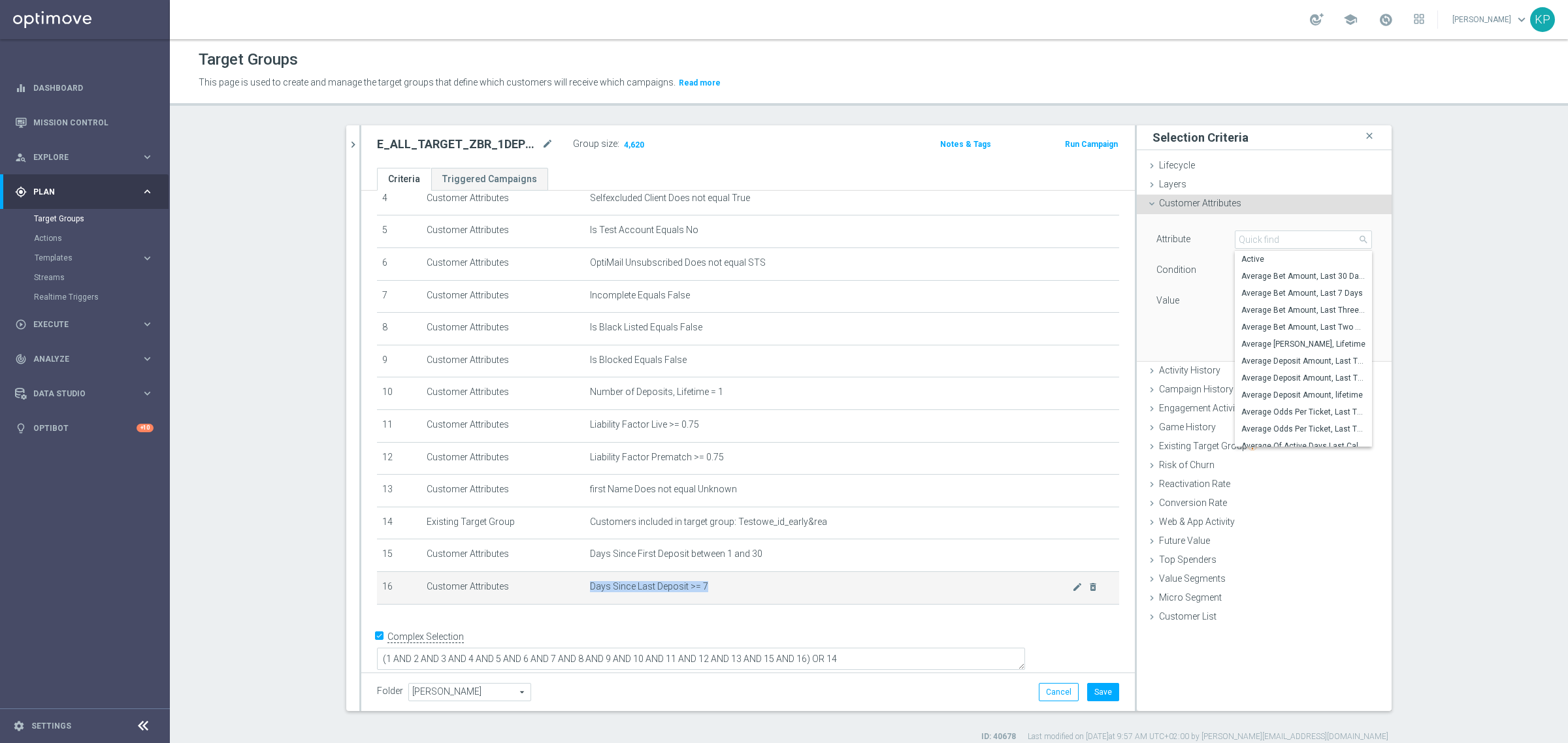
drag, startPoint x: 720, startPoint y: 589, endPoint x: 579, endPoint y: 594, distance: 141.1
click at [590, 592] on span "Days Since Last Deposit >= 7" at bounding box center [830, 587] width 482 height 11
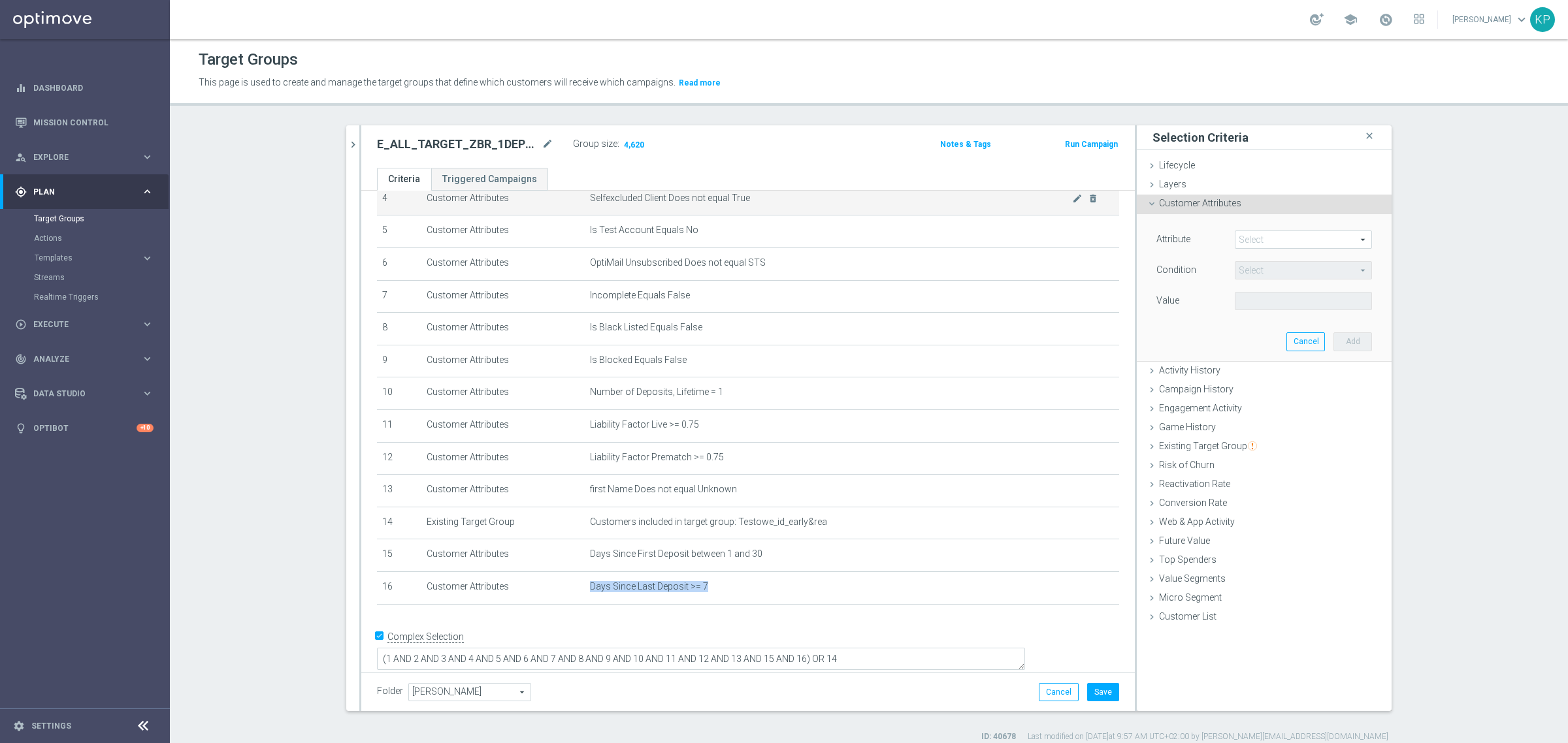
copy span "Days Since Last Deposit >= 7"
click at [278, 238] on section "E_ALL_TARGET_ZBR_1DEPO 200 PLN PREV MONTH_220825 close more_vert Prioritize Cus…" at bounding box center [869, 434] width 1398 height 617
click at [1046, 683] on button "Cancel" at bounding box center [1059, 692] width 40 height 18
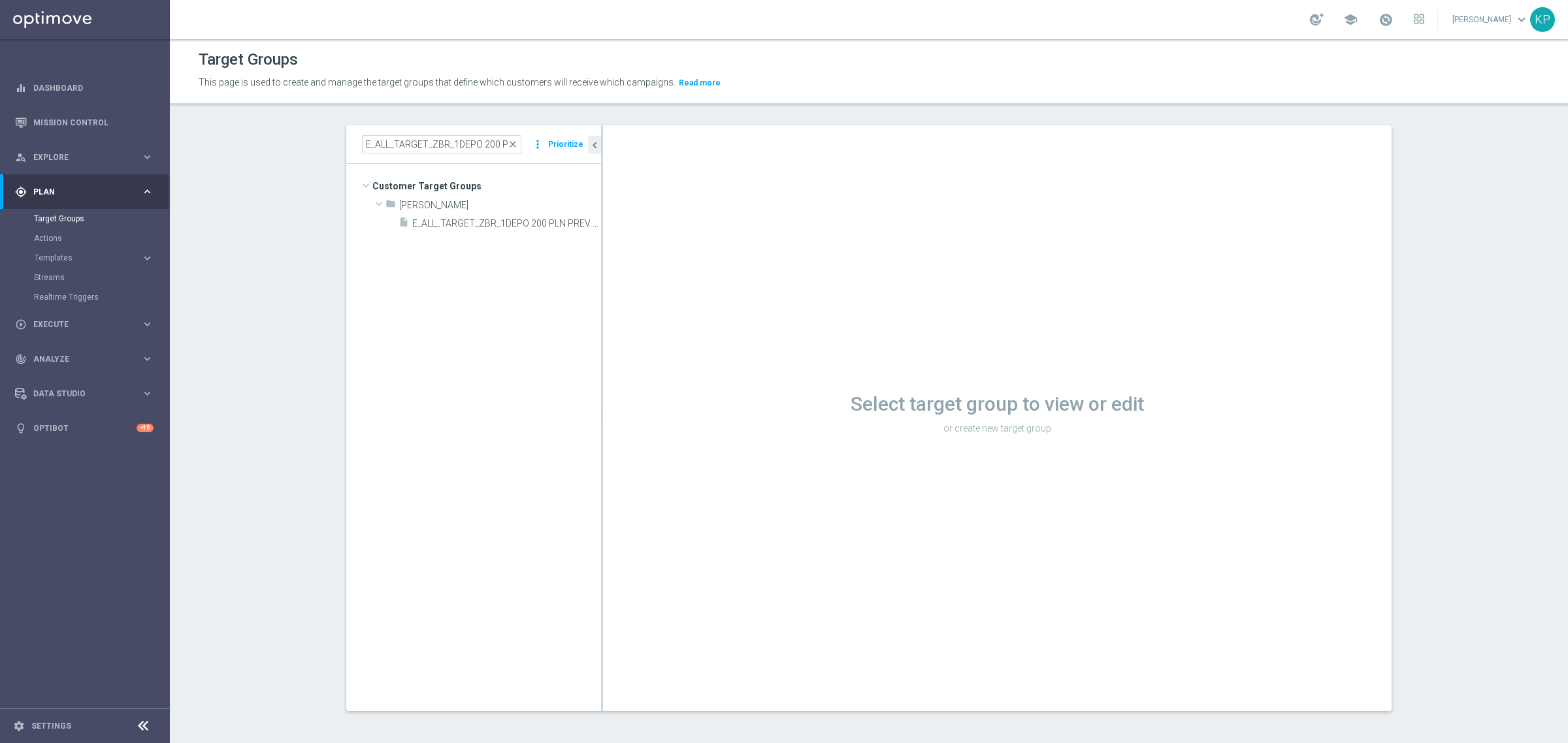
click at [491, 349] on tree-viewport "Customer Target Groups library_add create_new_folder folder" at bounding box center [474, 437] width 255 height 547
click at [464, 143] on input "E_ALL_TARGET_ZBR_1DEPO 200 PLN PREV MONTH_220825" at bounding box center [441, 144] width 160 height 18
paste input "2"
type input "E_ALL_TARGET_ZBR_2DEPO 200 PLN PREV MONTH_220825"
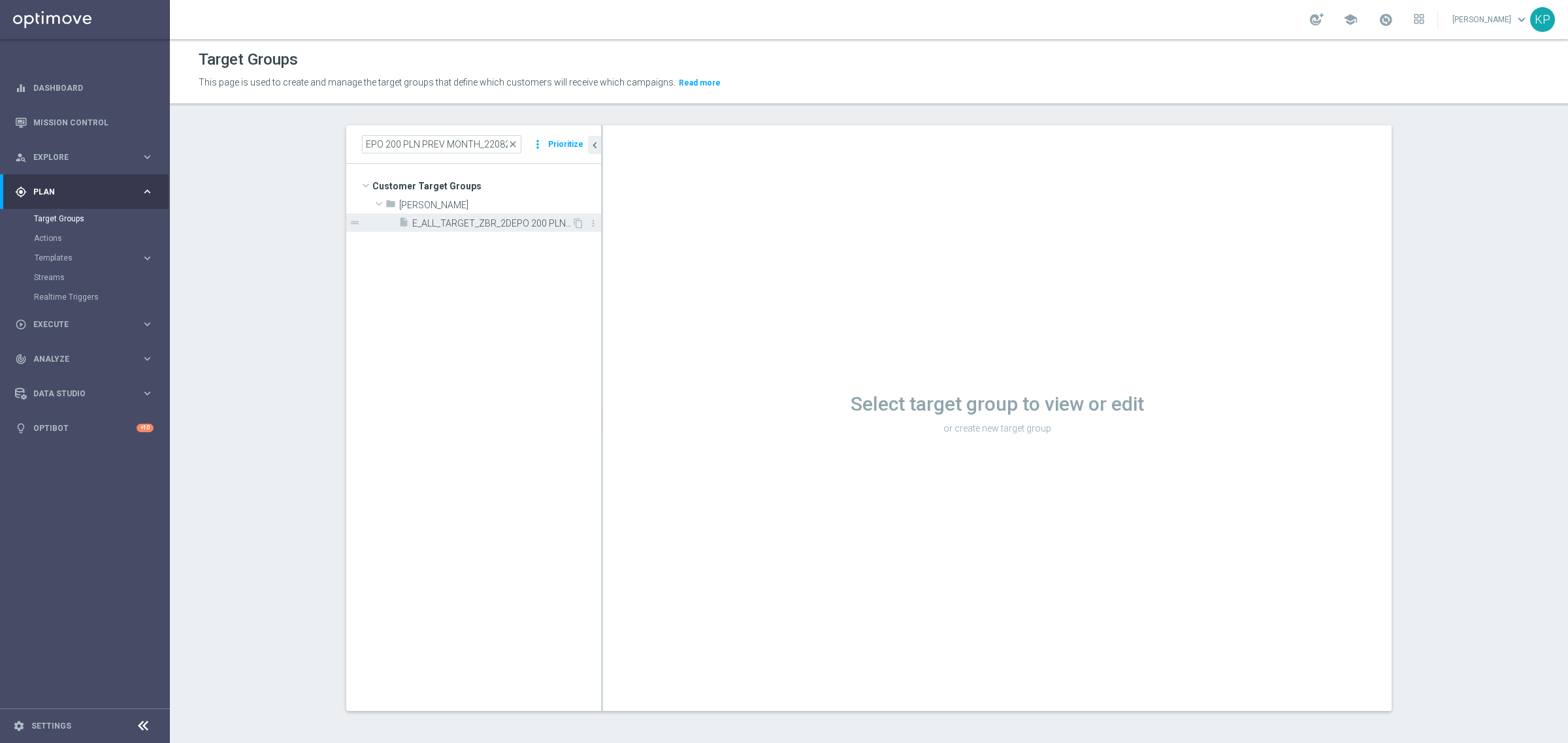
click at [488, 223] on span "E_ALL_TARGET_ZBR_2DEPO 200 PLN PREV MONTH_220825" at bounding box center [492, 224] width 160 height 11
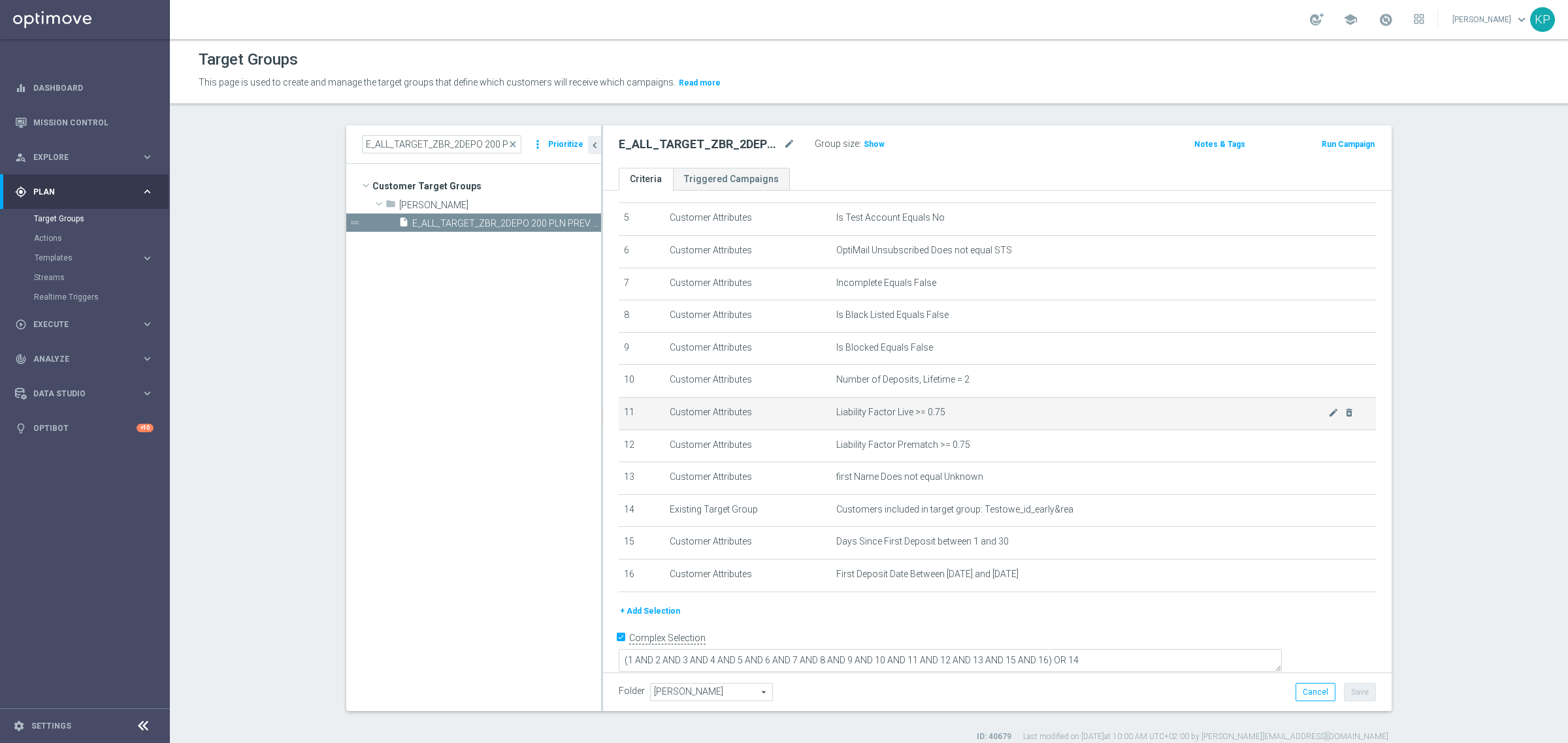
scroll to position [165, 0]
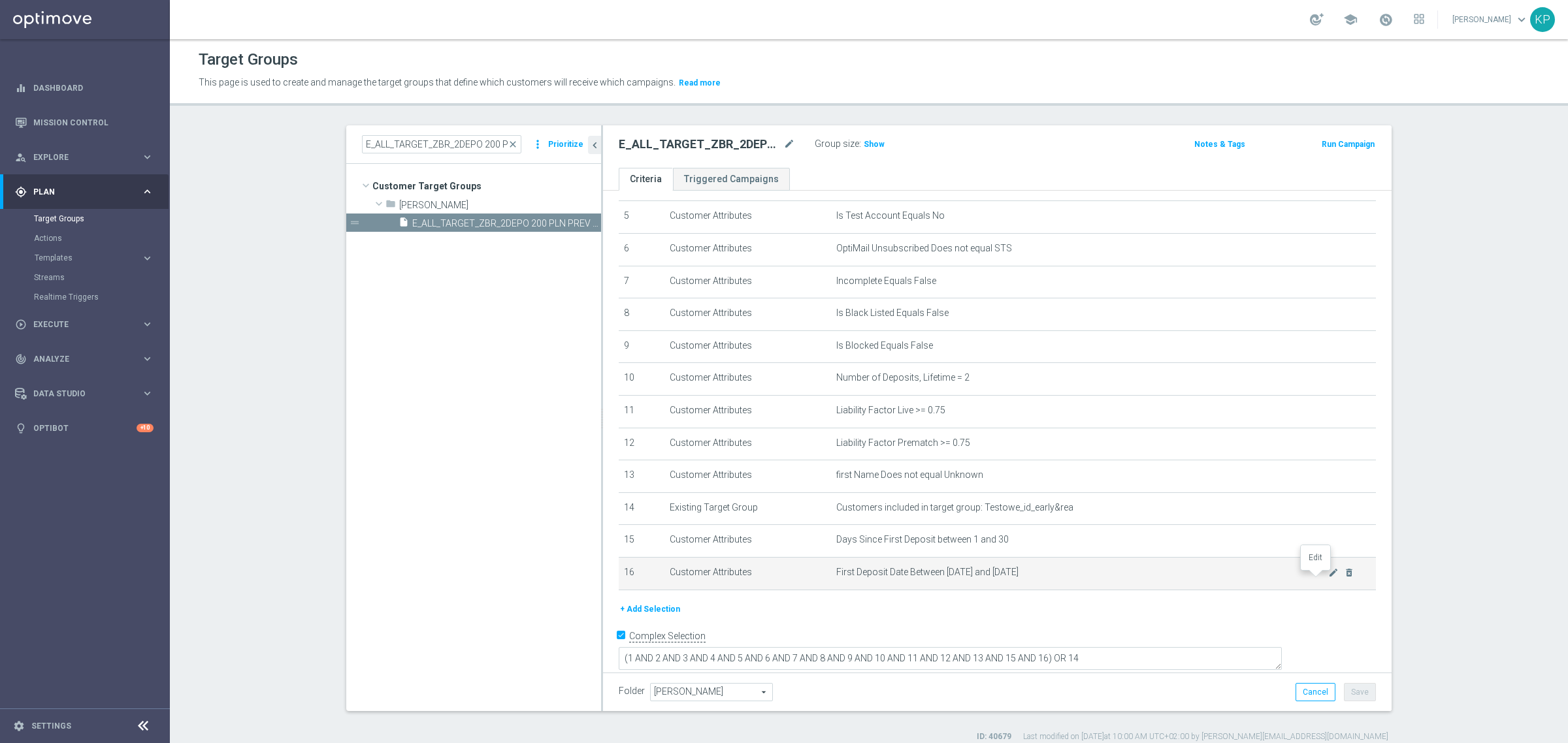
click at [1328, 578] on icon "mode_edit" at bounding box center [1333, 572] width 10 height 10
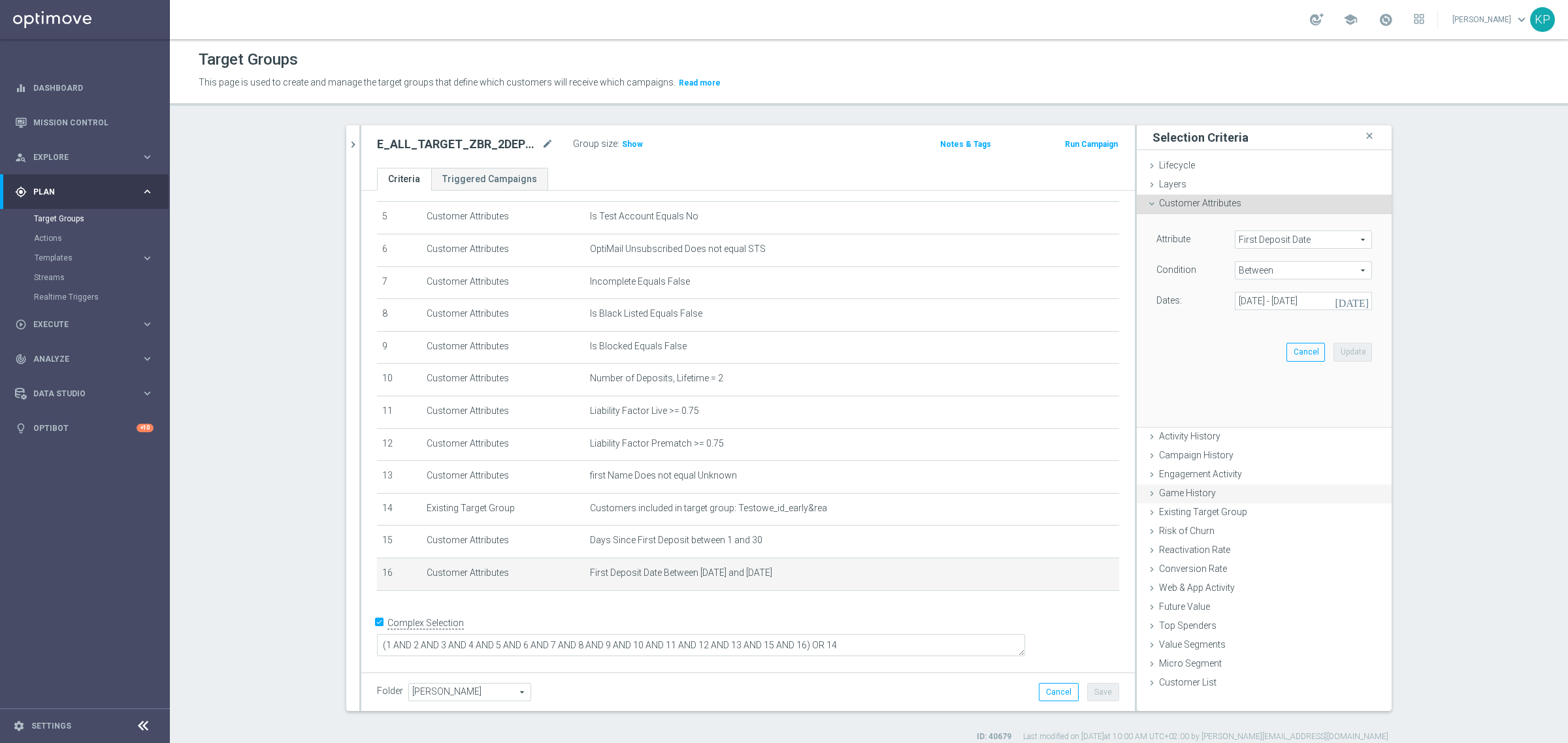
scroll to position [151, 0]
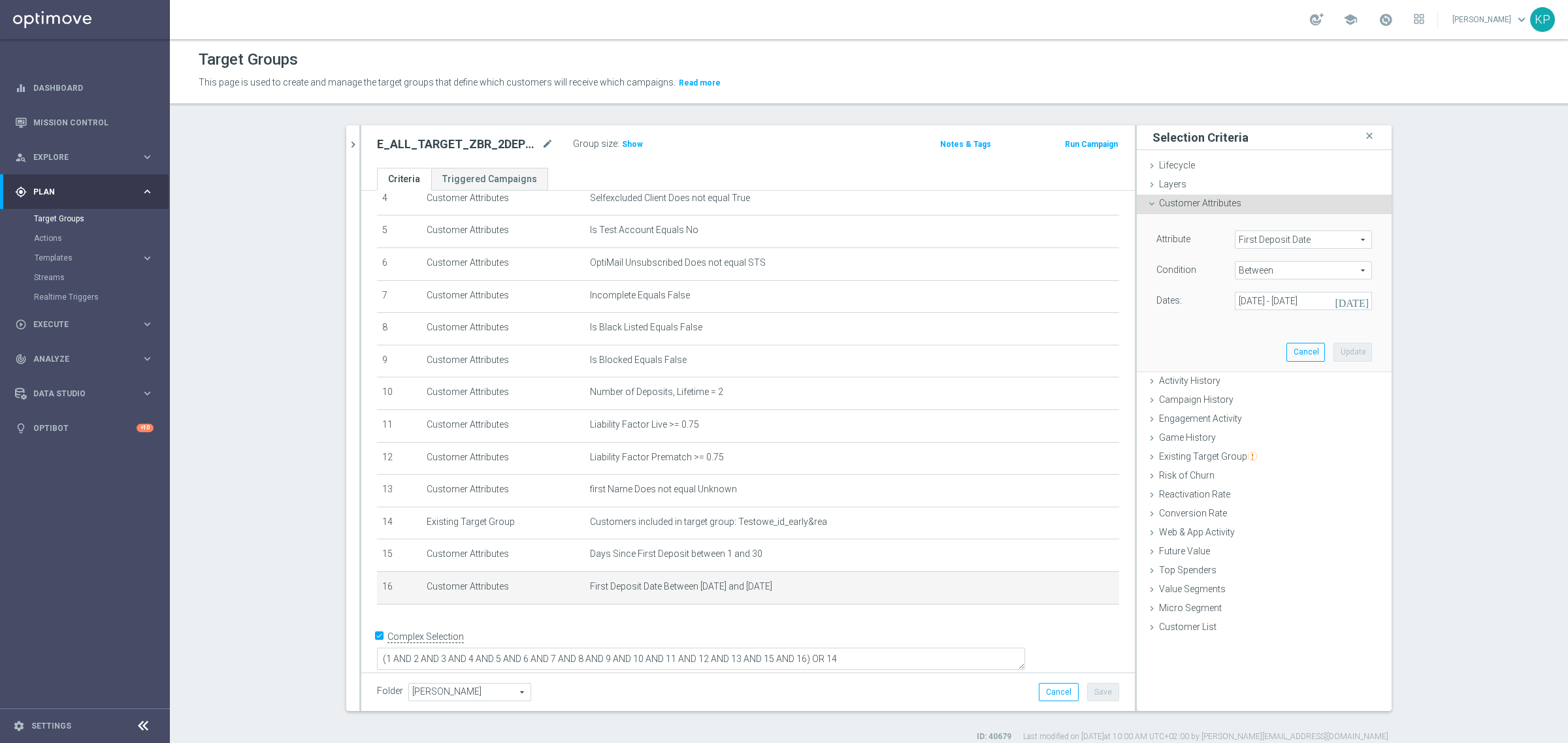
click at [1266, 241] on span "First Deposit Date" at bounding box center [1303, 239] width 136 height 17
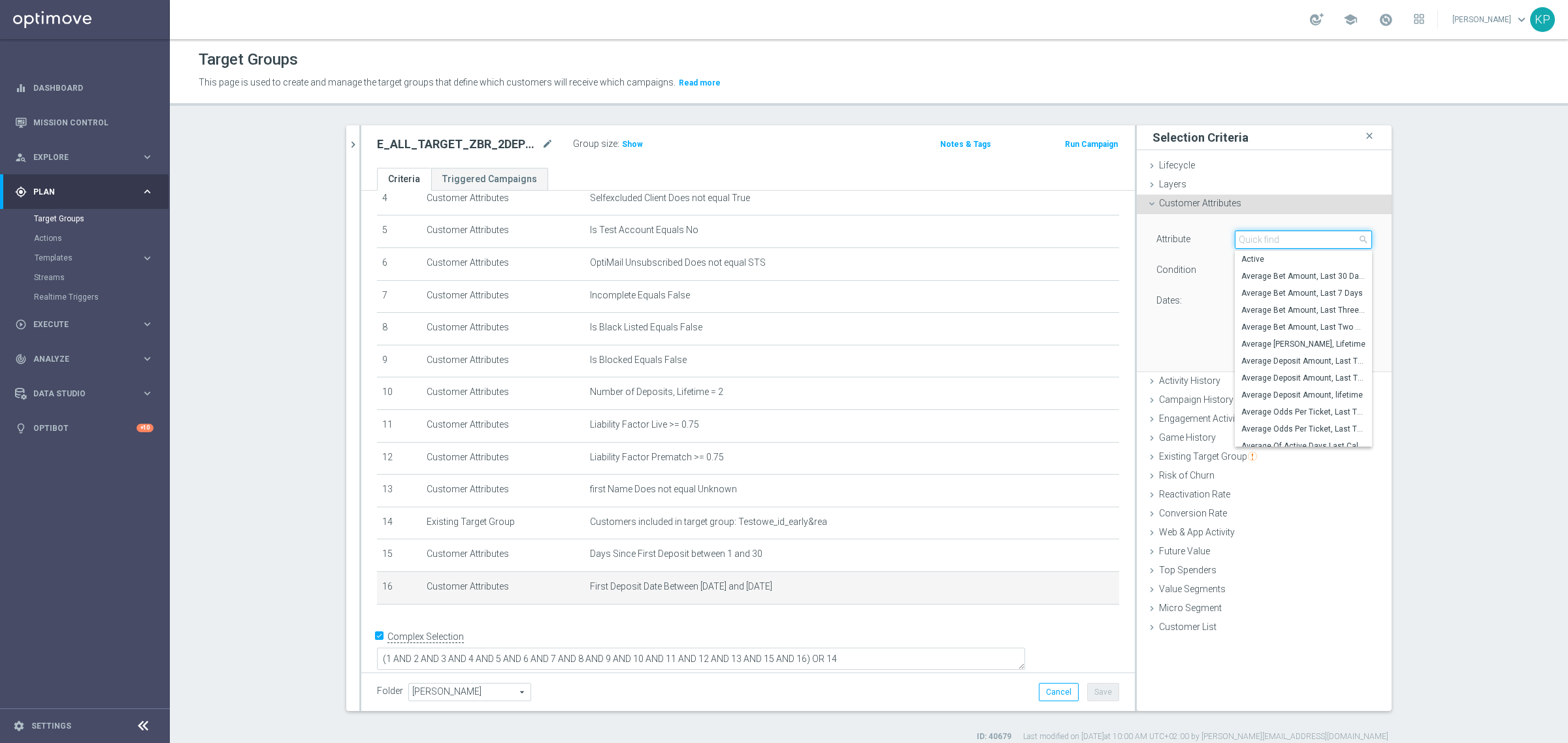
click at [1266, 241] on input "search" at bounding box center [1303, 239] width 137 height 18
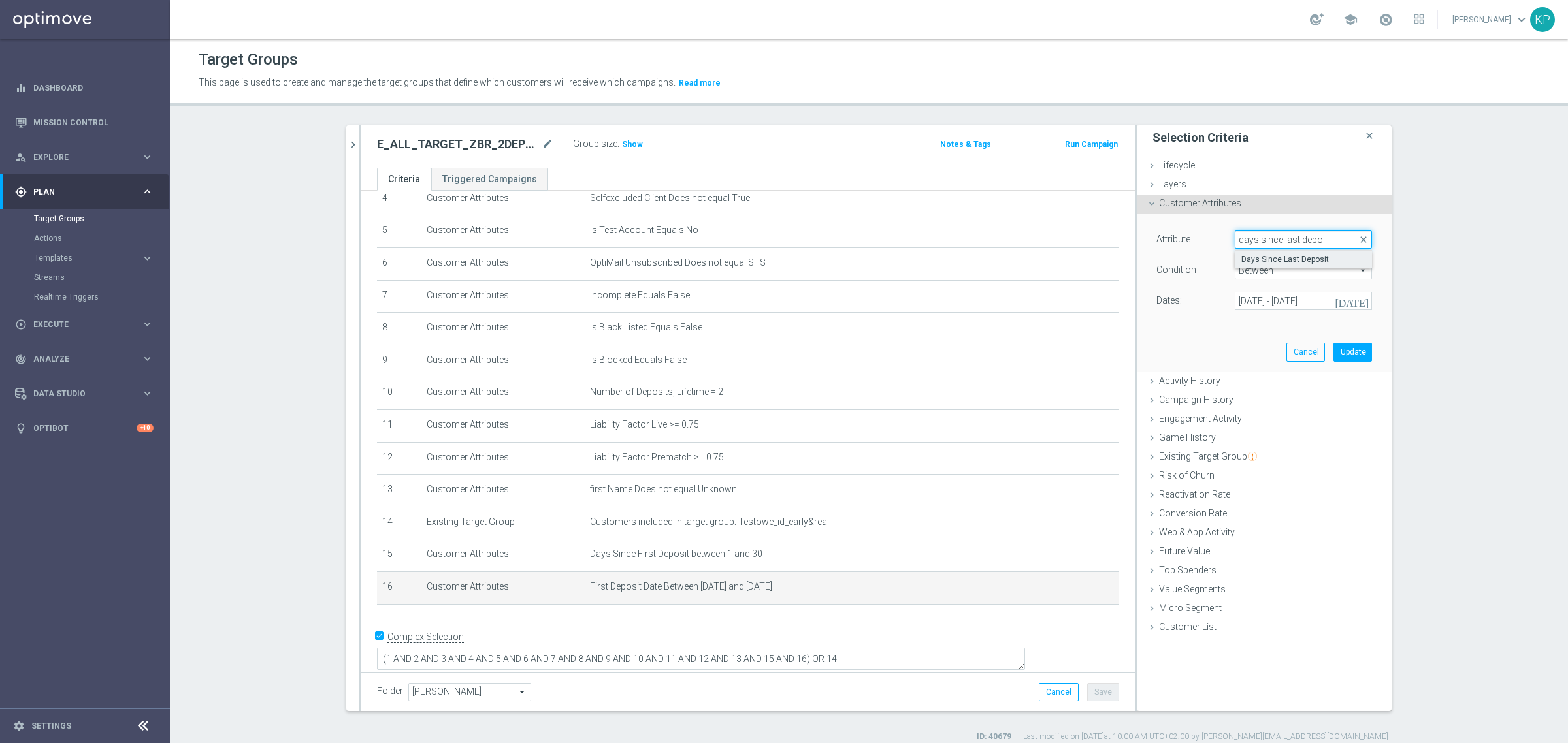
type input "days since last depo"
click at [1266, 253] on label "Days Since Last Deposit" at bounding box center [1303, 259] width 137 height 17
type input "Days Since Last Deposit"
click at [1267, 271] on span "=" at bounding box center [1303, 270] width 136 height 17
click at [1258, 370] on span ">=" at bounding box center [1303, 374] width 124 height 10
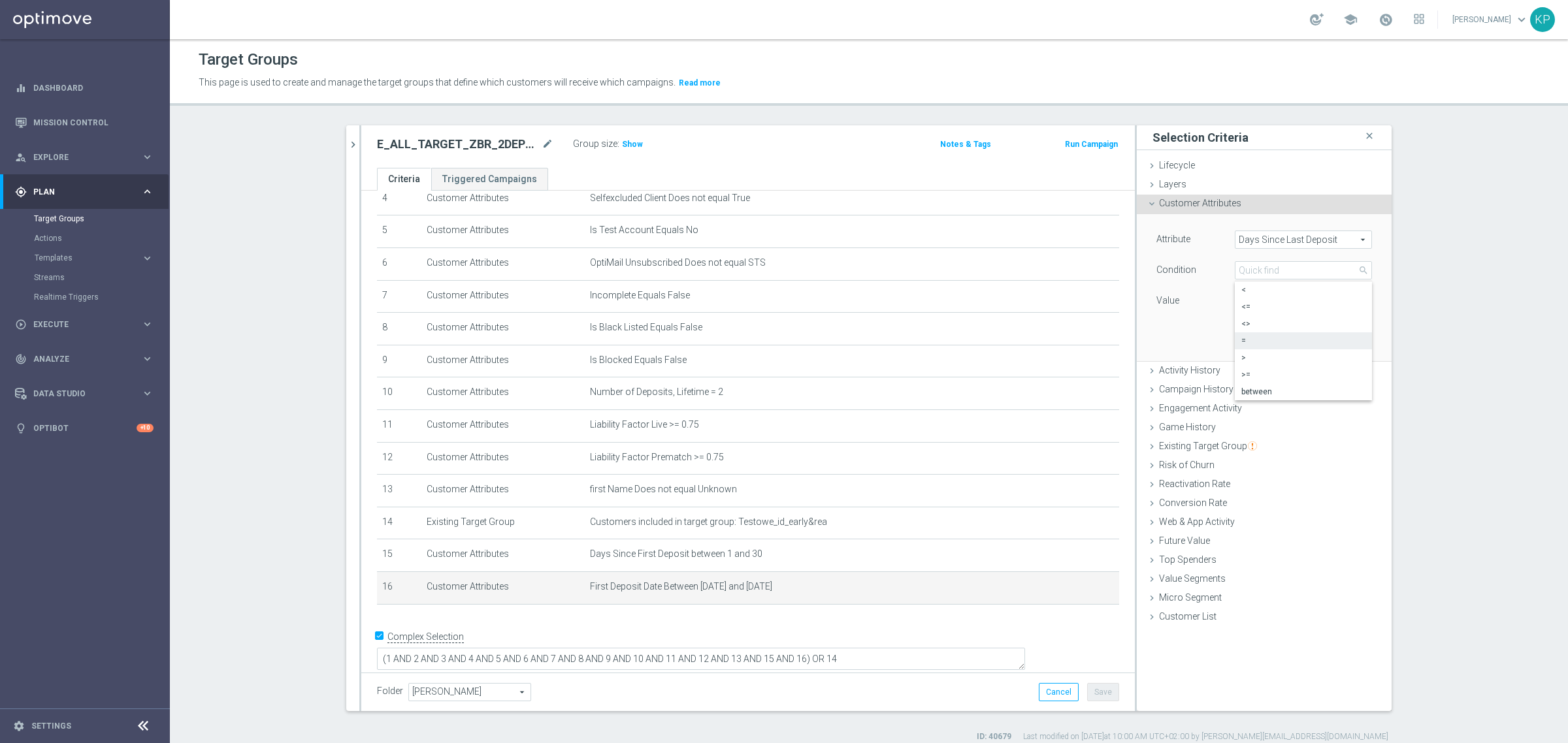
type input ">="
click at [1249, 307] on input "number" at bounding box center [1263, 301] width 59 height 18
type input "7"
drag, startPoint x: 1336, startPoint y: 340, endPoint x: 1227, endPoint y: 325, distance: 110.0
click at [1337, 340] on button "Update" at bounding box center [1352, 341] width 38 height 18
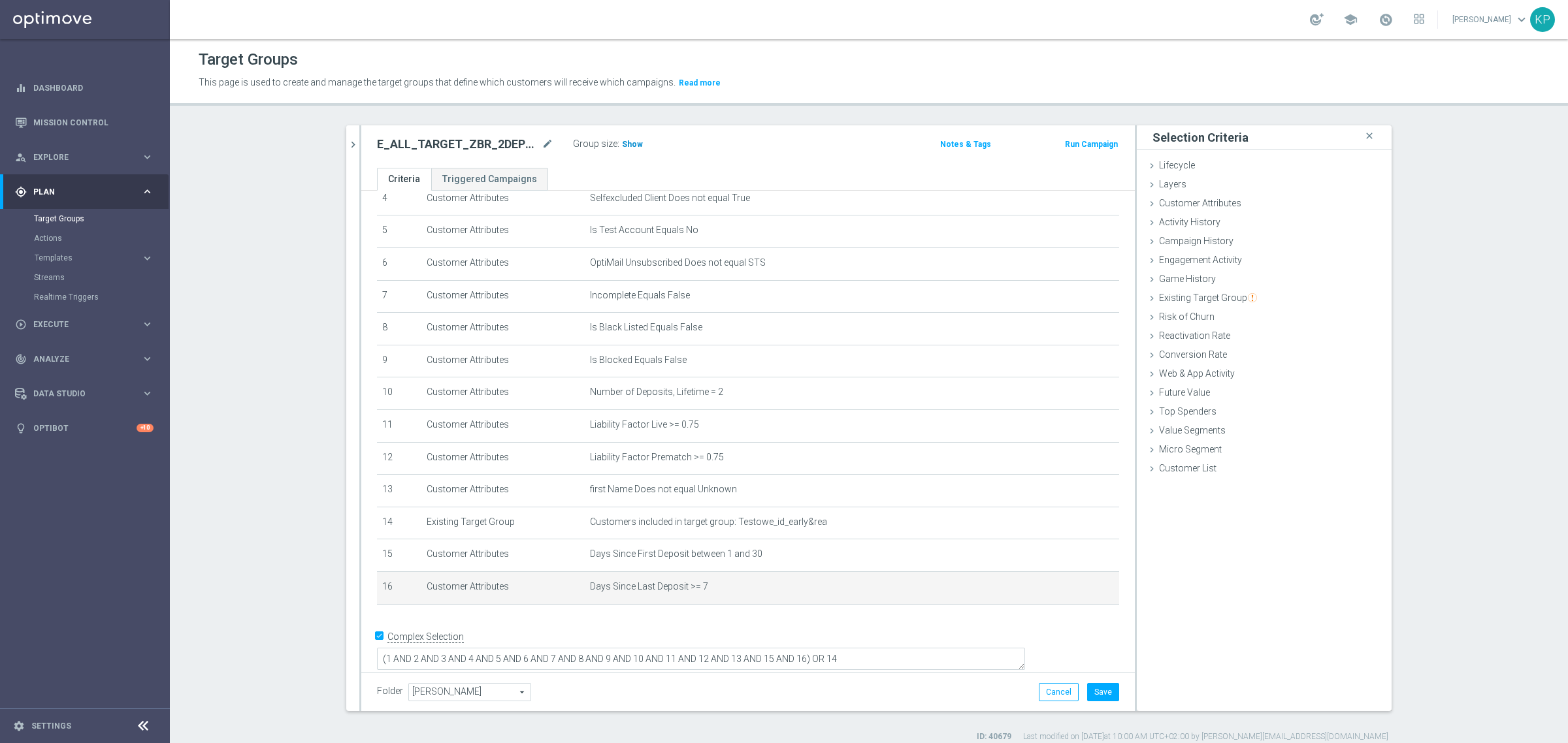
click at [626, 147] on span "Show" at bounding box center [632, 143] width 21 height 9
click at [707, 160] on div "E_ALL_TARGET_ZBR_2DEPO 200 PLN PREV MONTH_220825 mode_edit Group size : Show Ca…" at bounding box center [748, 146] width 773 height 42
click at [495, 155] on div "E_ALL_TARGET_ZBR_2DEPO 200 PLN PREV MONTH_220825 mode_edit Group size : 759 Not…" at bounding box center [748, 146] width 773 height 42
click at [495, 153] on div "E_ALL_TARGET_ZBR_2DEPO 200 PLN PREV MONTH_220825 mode_edit" at bounding box center [475, 144] width 196 height 18
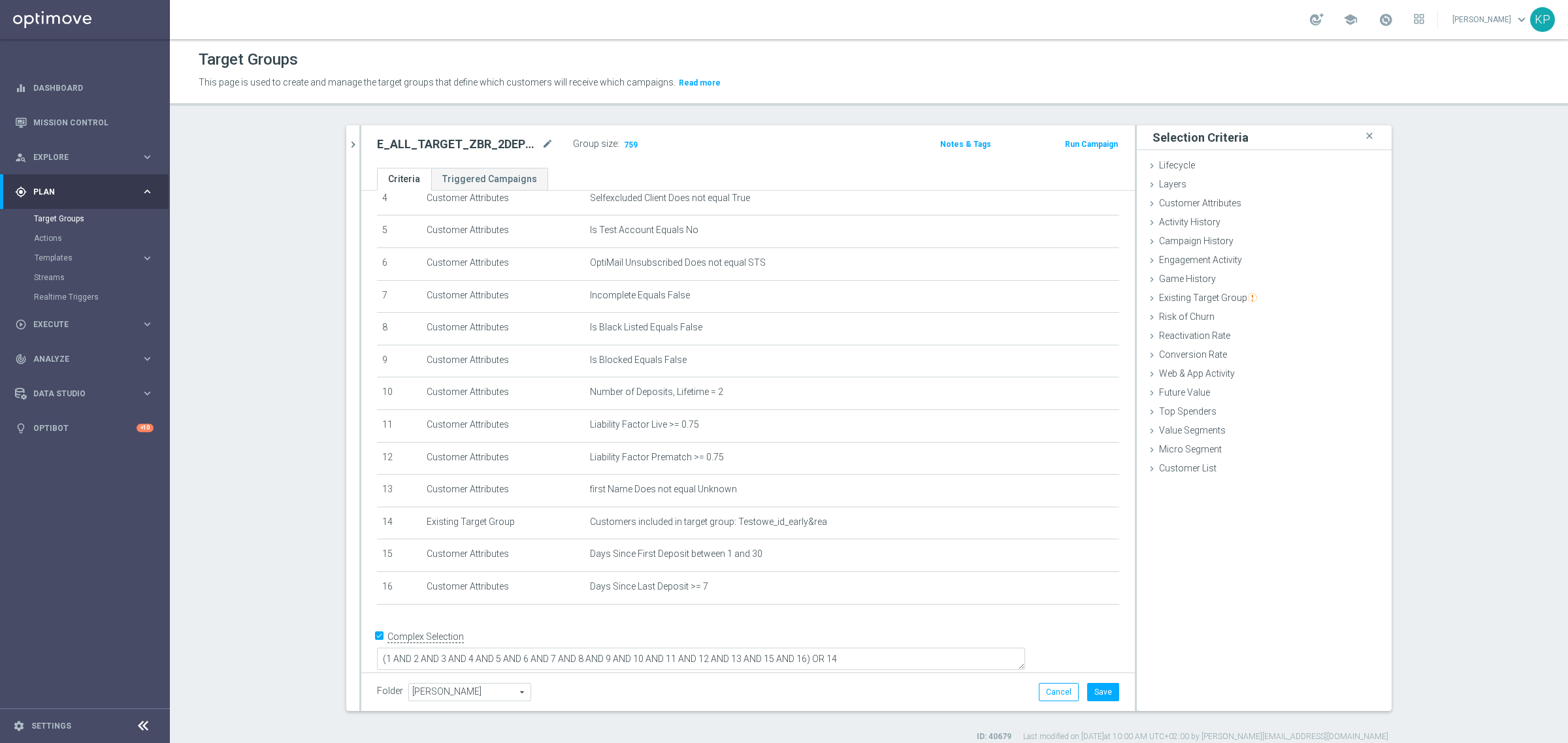
click at [495, 153] on div "E_ALL_TARGET_ZBR_2DEPO 200 PLN PREV MONTH_220825 mode_edit" at bounding box center [475, 144] width 196 height 18
click at [495, 147] on h2 "E_ALL_TARGET_ZBR_2DEPO 200 PLN PREV MONTH_220825" at bounding box center [458, 144] width 162 height 16
copy div "E_ALL_TARGET_ZBR_2DEPO 200 PLN PREV MONTH_220825"
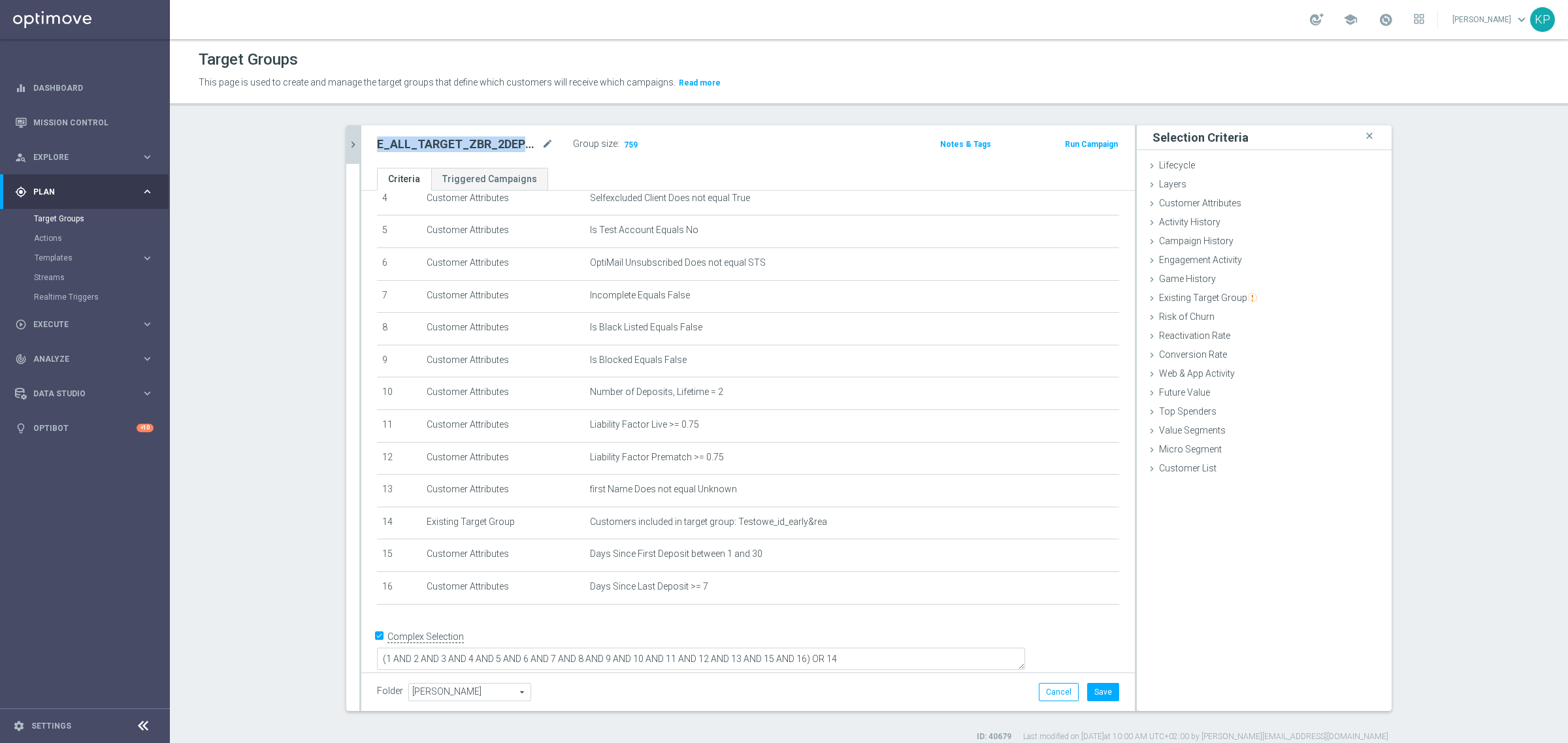
click at [348, 139] on icon "chevron_right" at bounding box center [352, 144] width 12 height 12
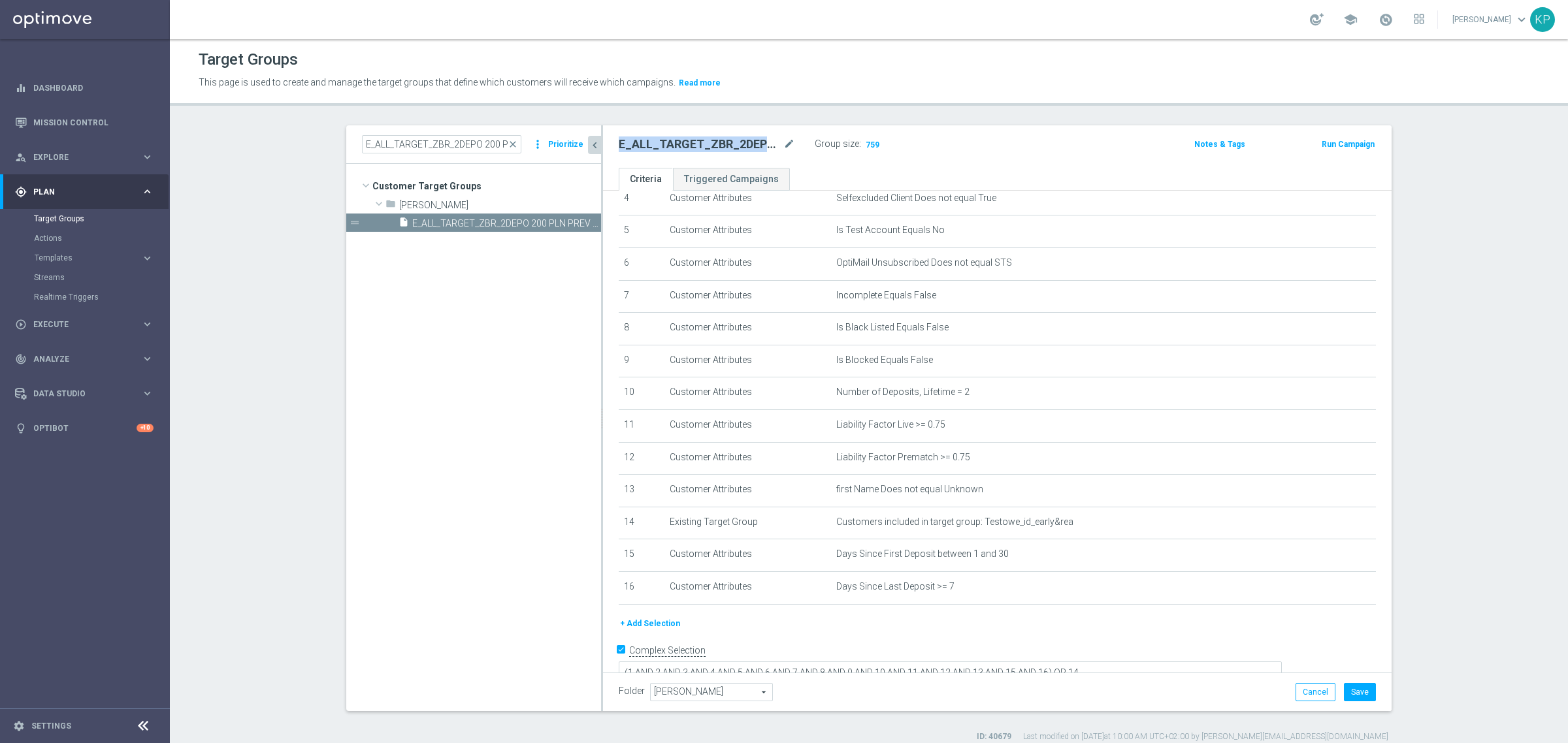
scroll to position [165, 0]
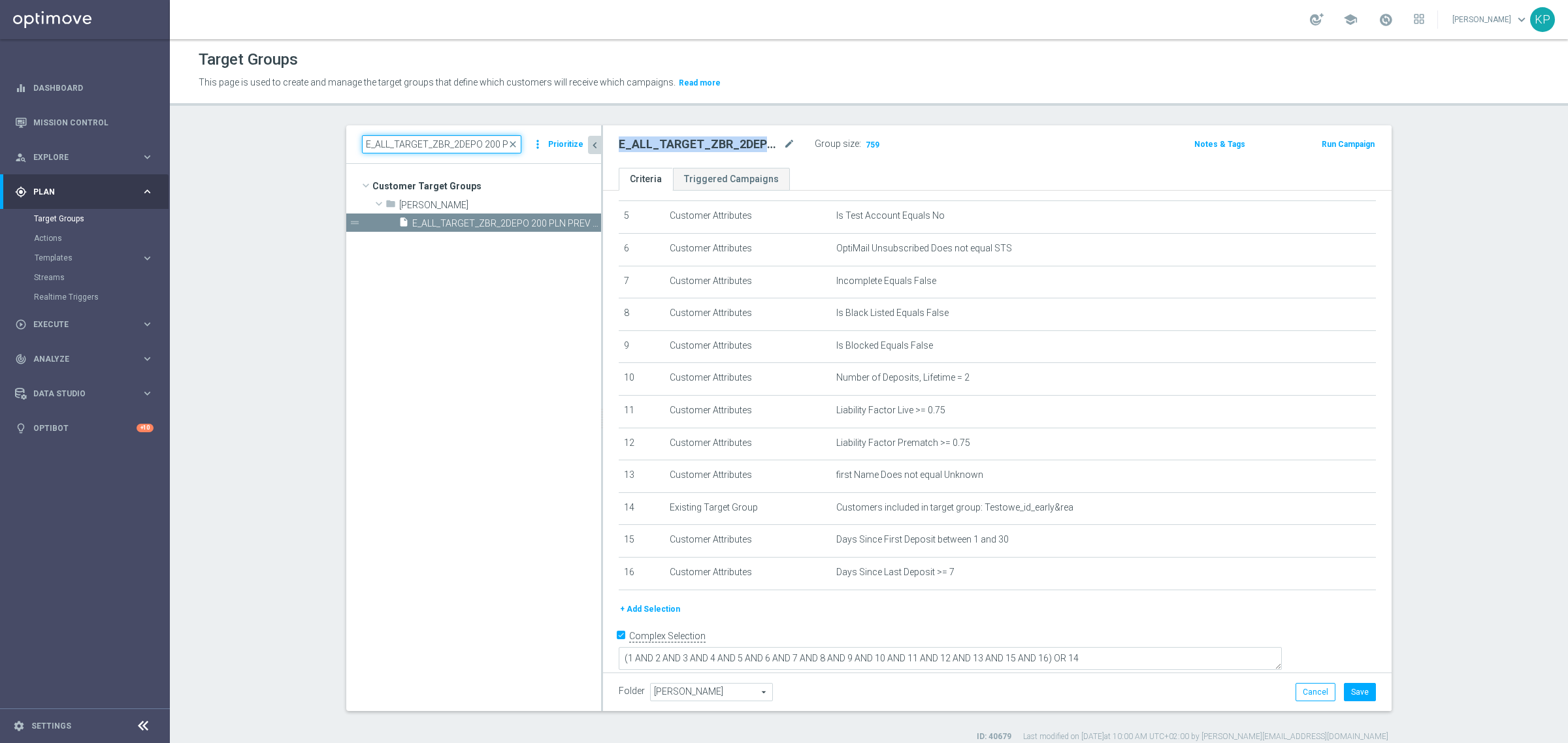
click at [383, 146] on input "E_ALL_TARGET_ZBR_2DEPO 200 PLN PREV MONTH_220825" at bounding box center [441, 144] width 160 height 18
paste input "BET_100 PLN ACTIVE BOOST"
type input "E_ALL_TARGET_BET_100 PLN ACTIVE BOOST_220825"
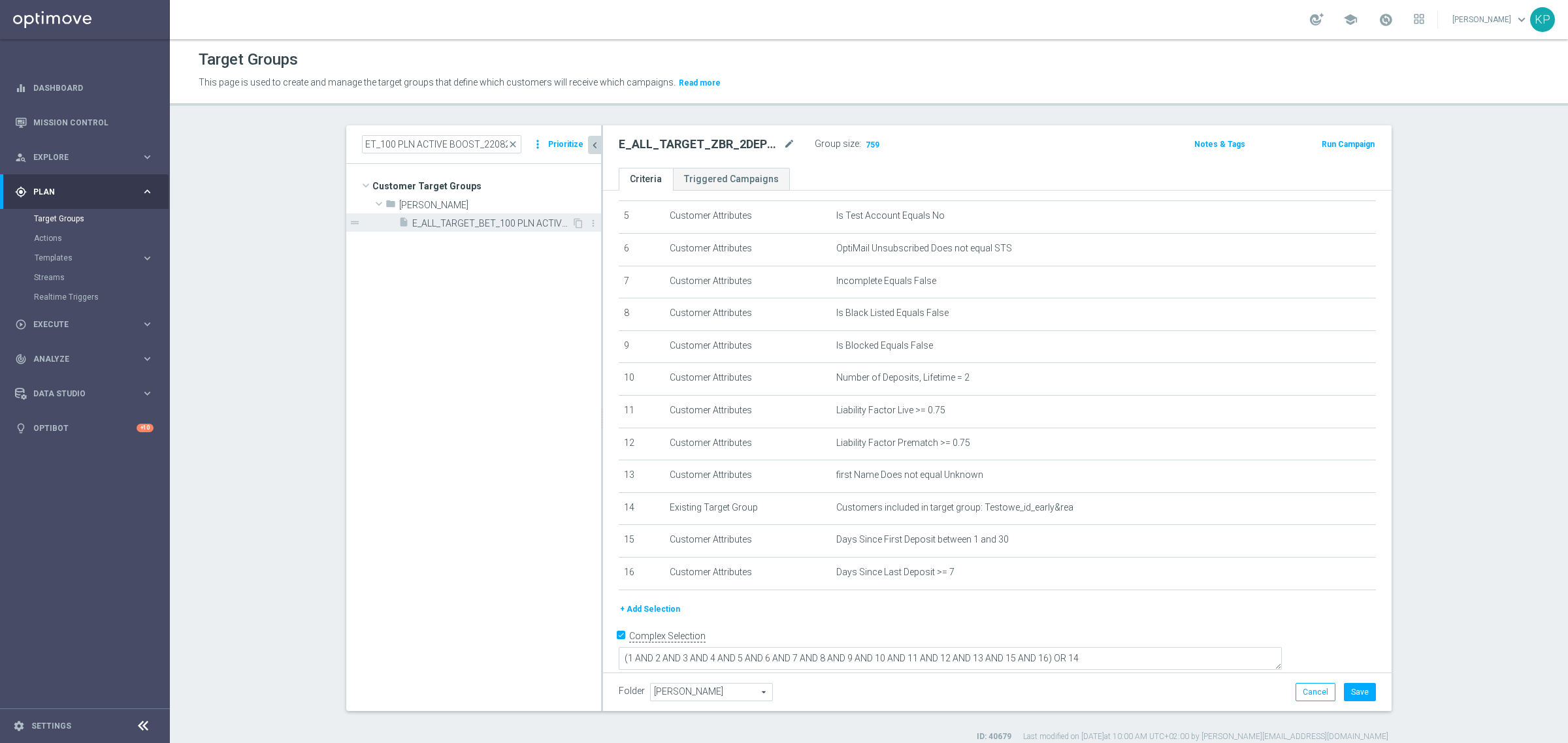
click at [505, 220] on span "E_ALL_TARGET_BET_100 PLN ACTIVE BOOST_220825" at bounding box center [492, 224] width 160 height 11
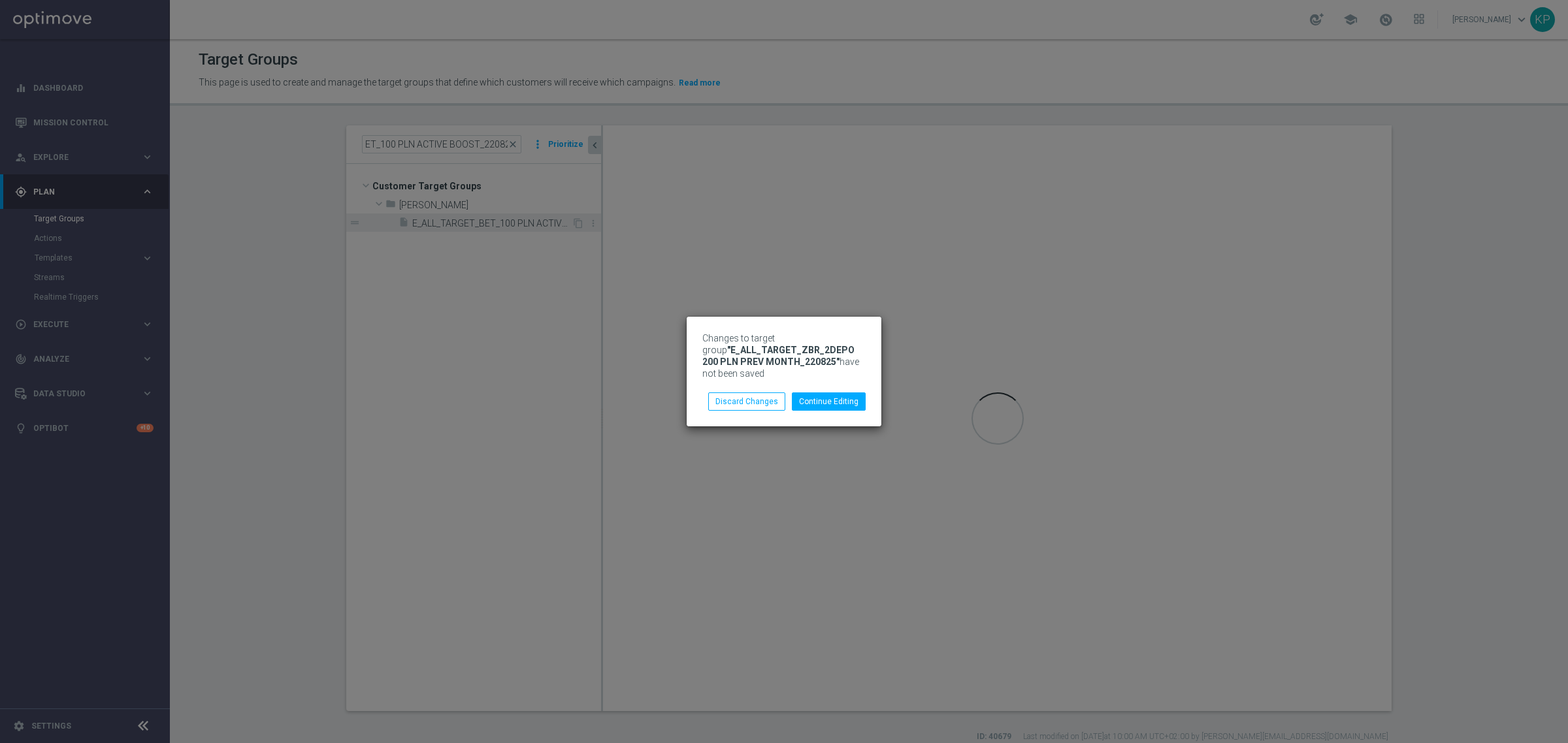
scroll to position [0, 0]
click at [753, 406] on button "Discard Changes" at bounding box center [747, 401] width 77 height 18
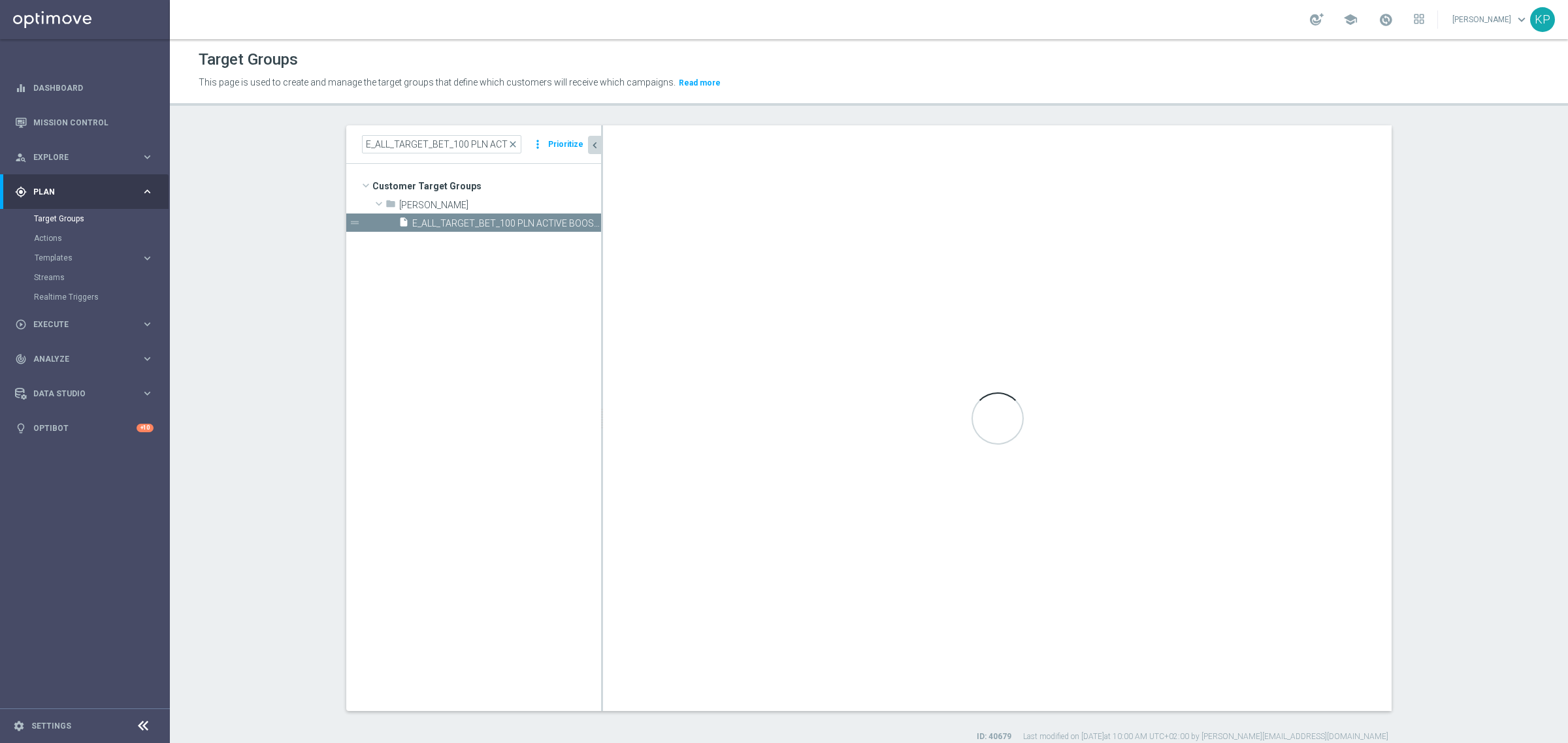
type textarea "(1 AND 2 AND 3 AND 4 AND 5 AND 6 AND 7 AND 8 AND 9 AND 10 AND 11 AND 12 AND 14 …"
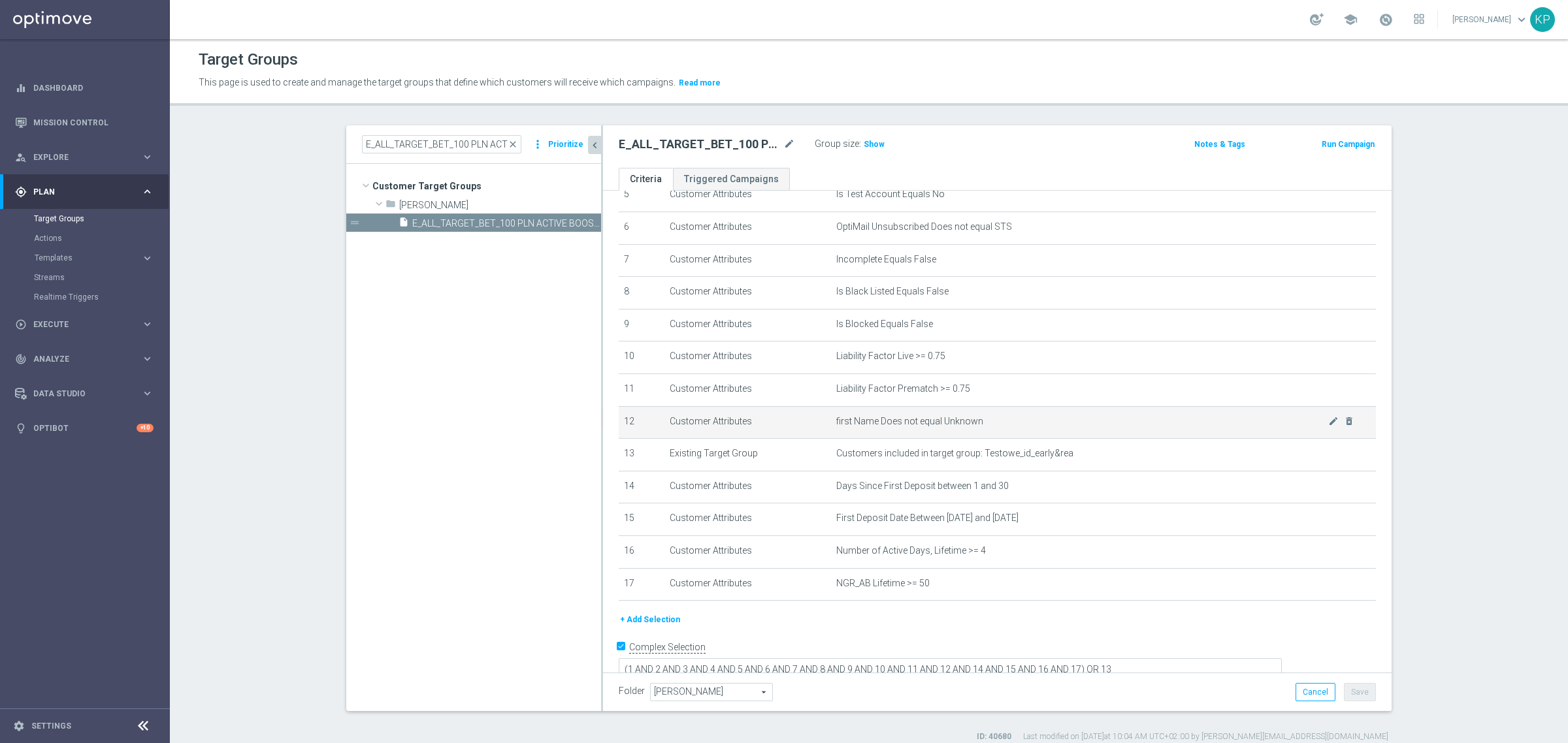
scroll to position [198, 0]
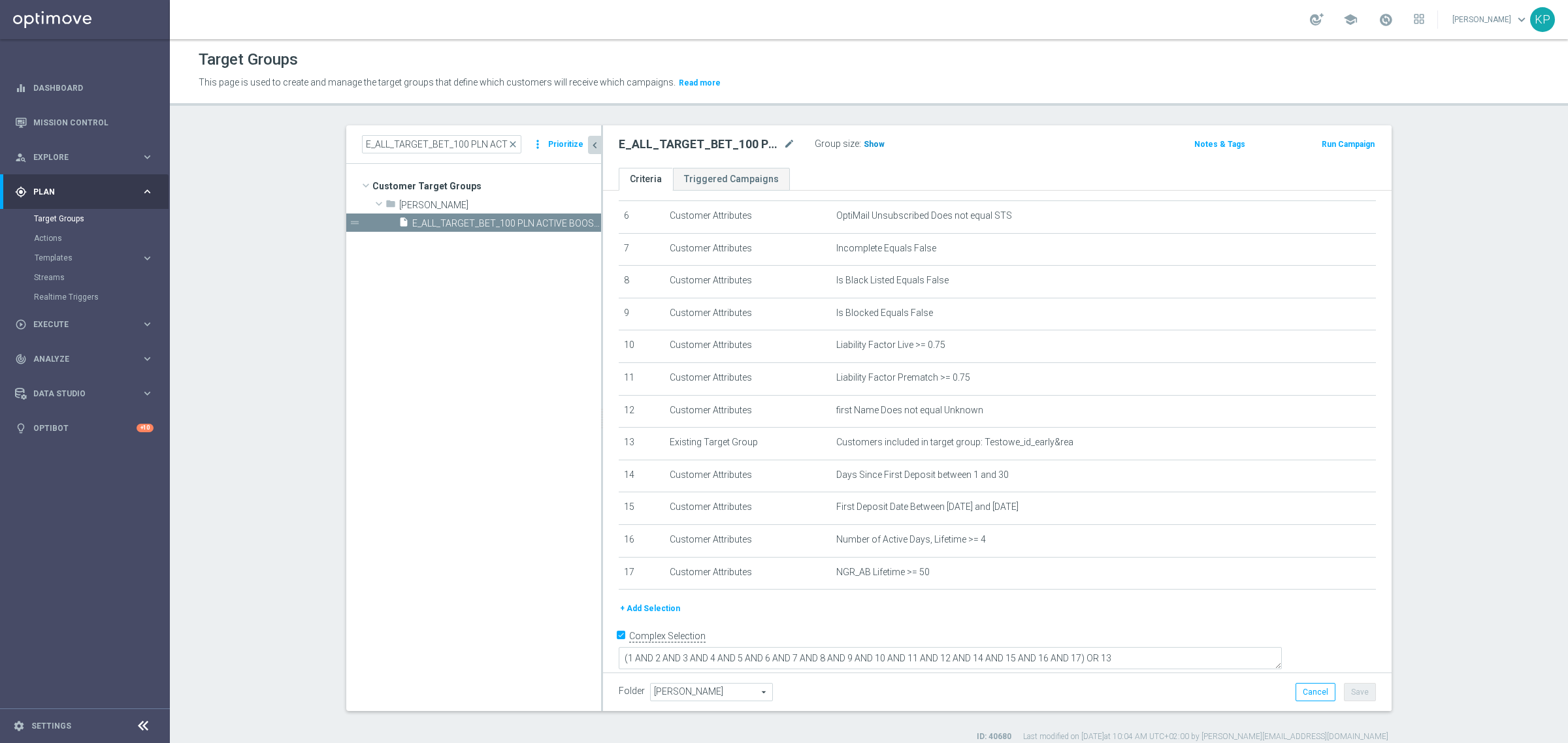
click at [869, 147] on span "Show" at bounding box center [874, 143] width 21 height 9
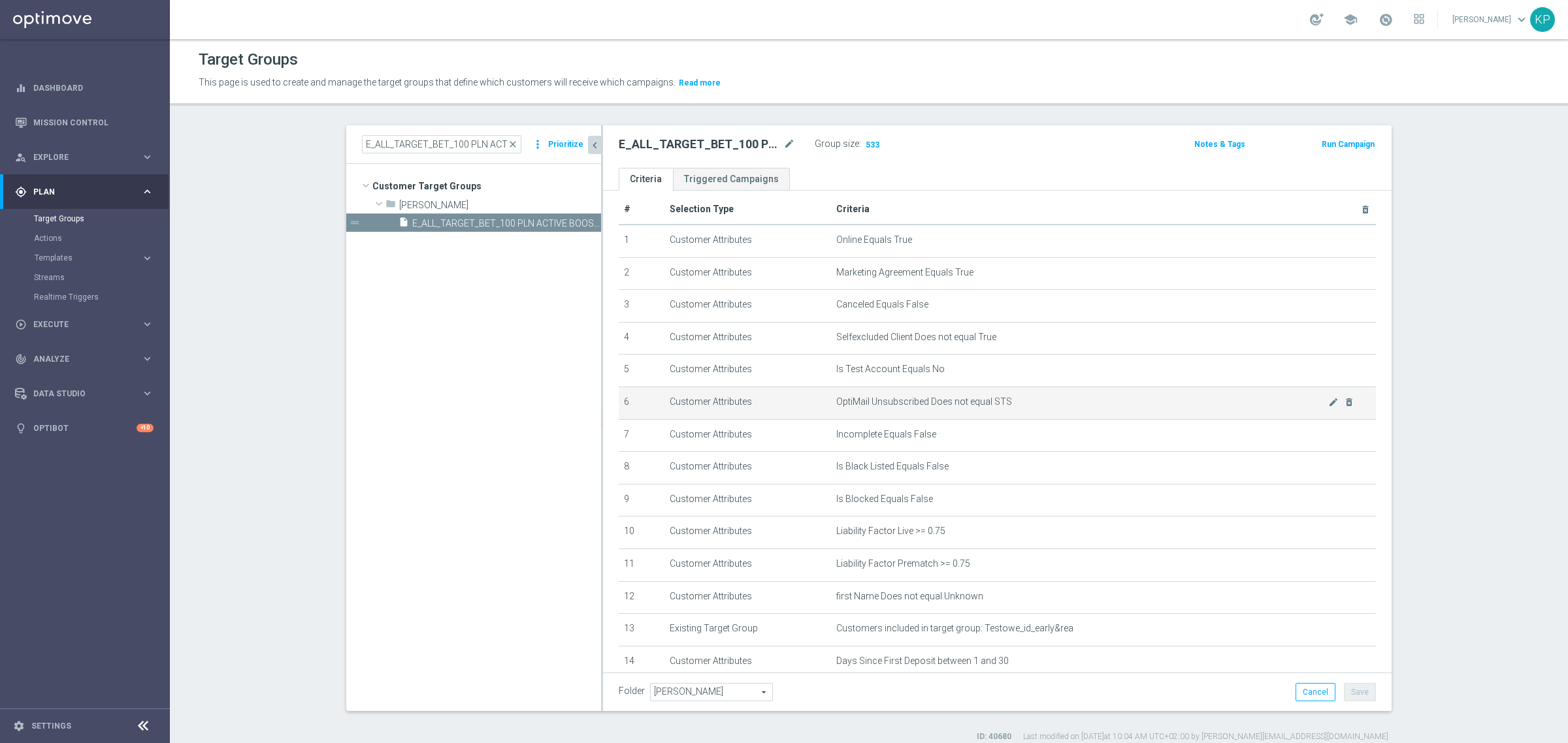
scroll to position [0, 0]
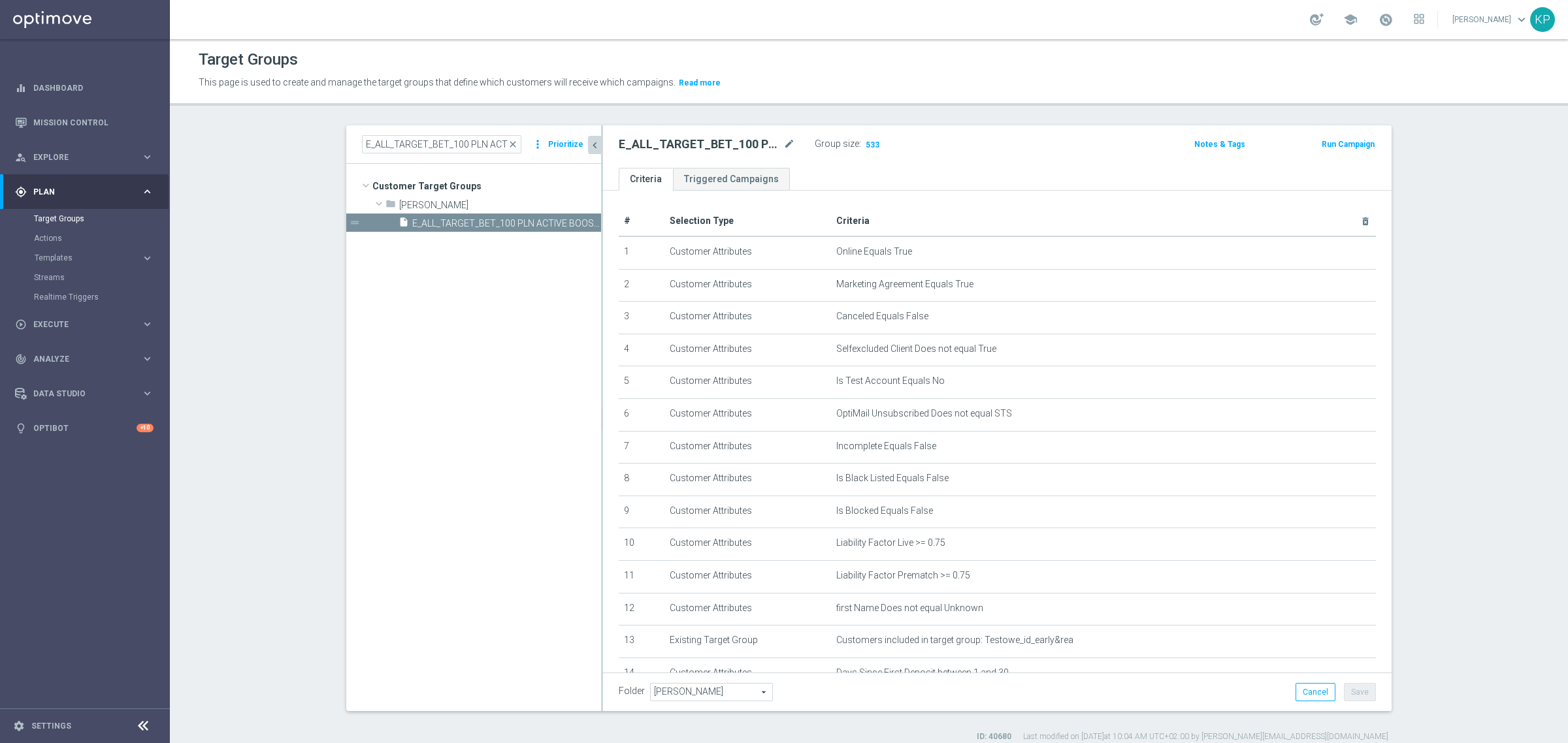
click at [717, 143] on h2 "E_ALL_TARGET_BET_100 PLN ACTIVE BOOST_220825" at bounding box center [699, 144] width 162 height 16
copy div "E_ALL_TARGET_BET_100 PLN ACTIVE BOOST_220825"
click at [126, 127] on link "Mission Control" at bounding box center [94, 122] width 120 height 34
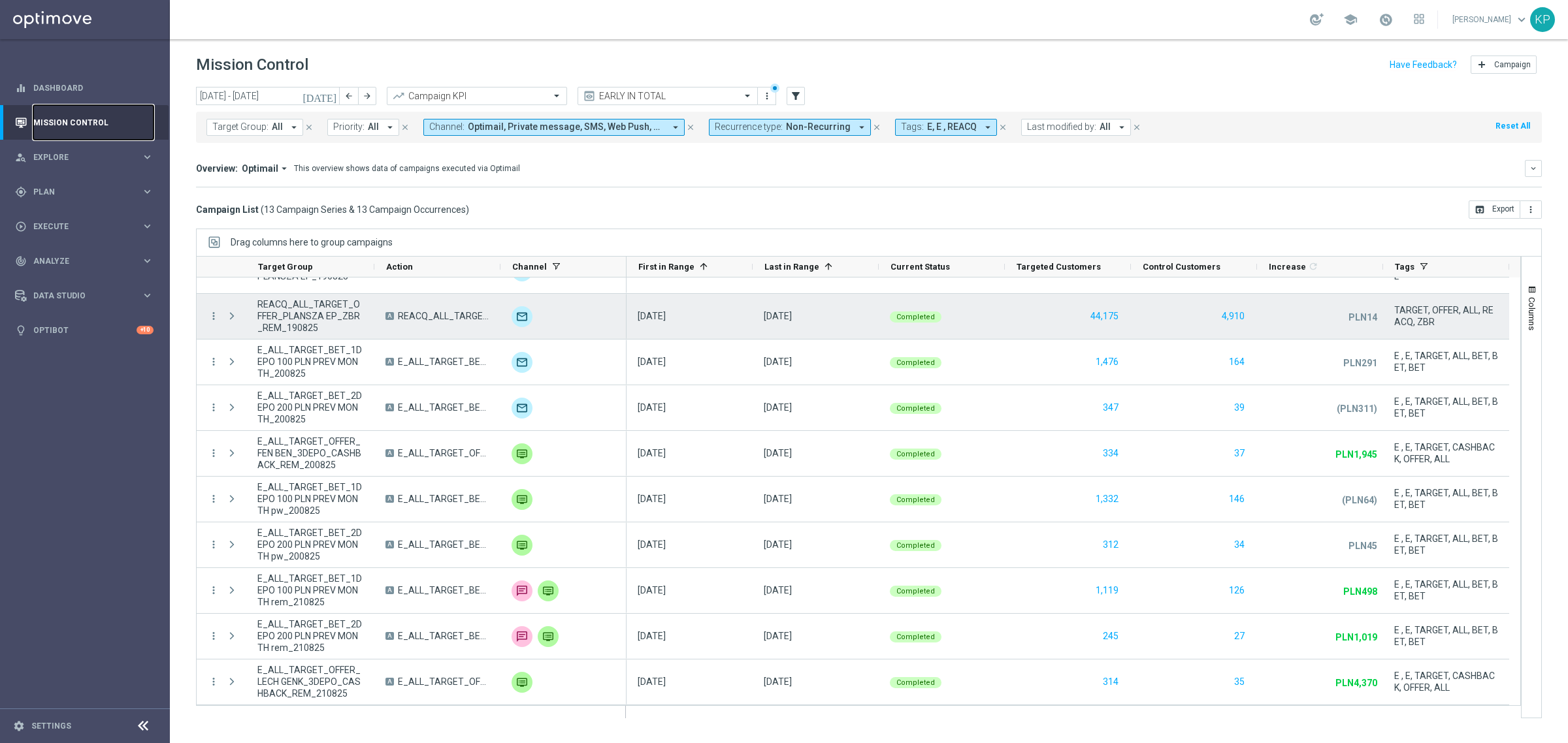
scroll to position [167, 0]
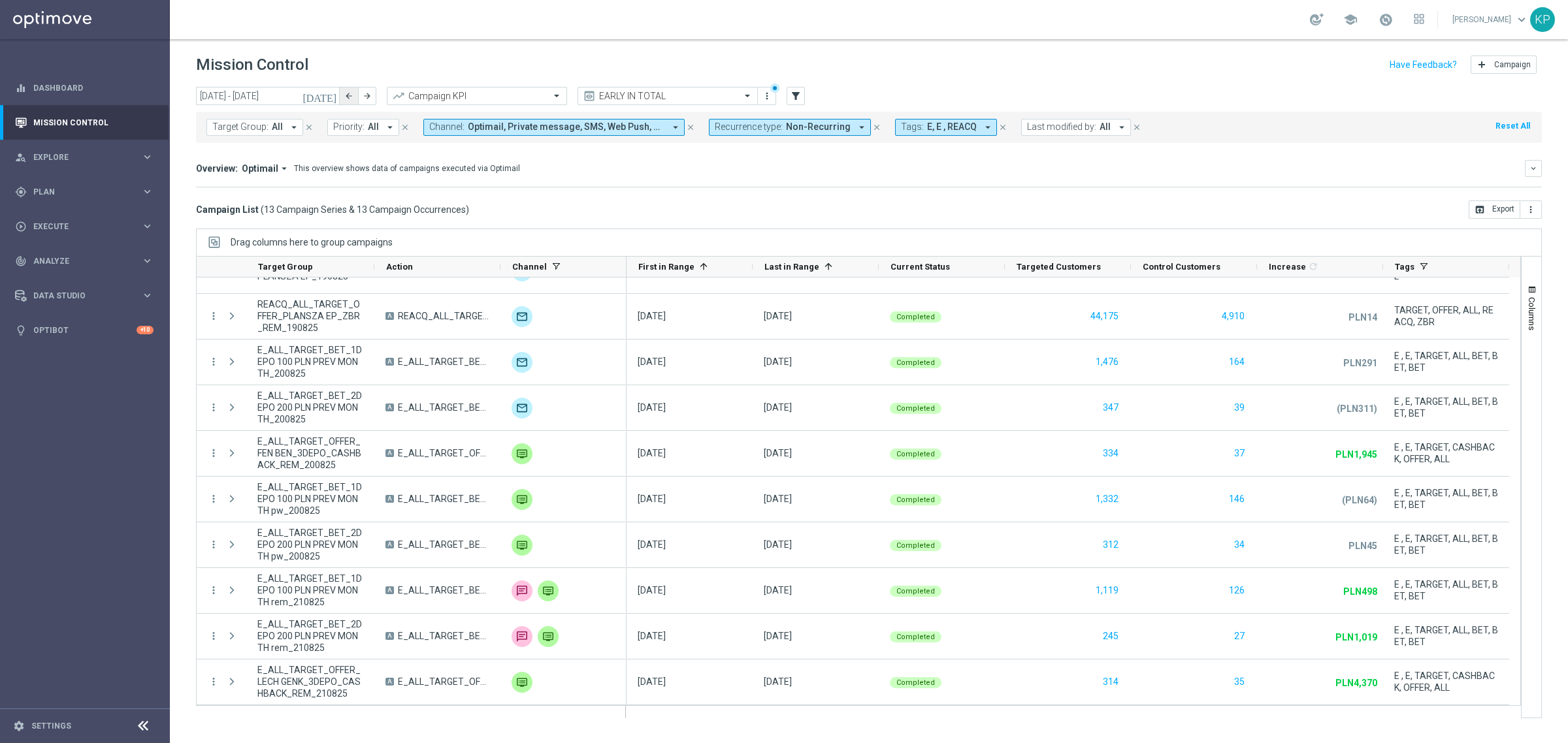
click at [344, 95] on icon "arrow_back" at bounding box center [348, 95] width 9 height 9
type input "[DATE] - [DATE]"
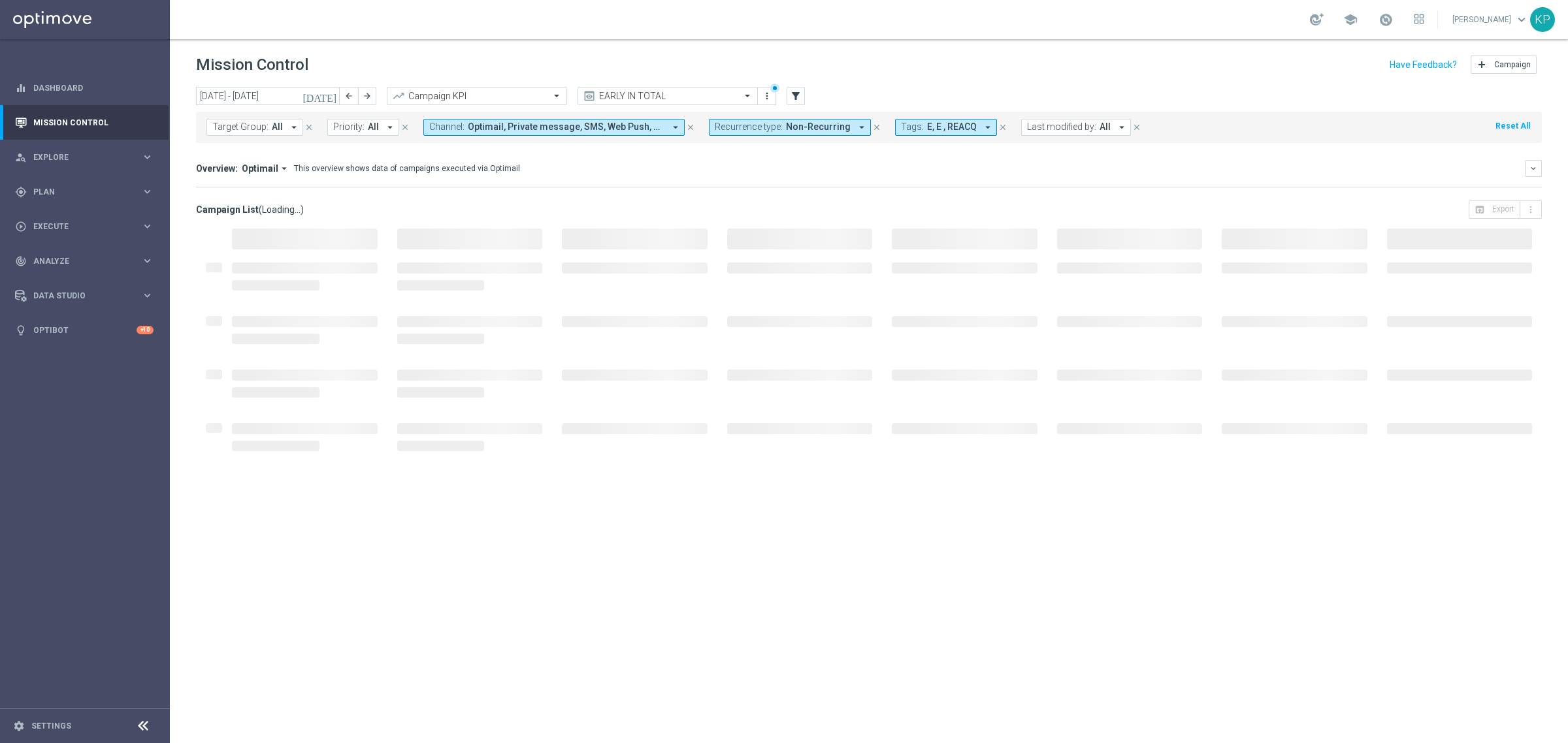
click at [272, 172] on span "Optimail" at bounding box center [260, 168] width 37 height 12
click at [273, 188] on div "Analysis" at bounding box center [264, 188] width 78 height 18
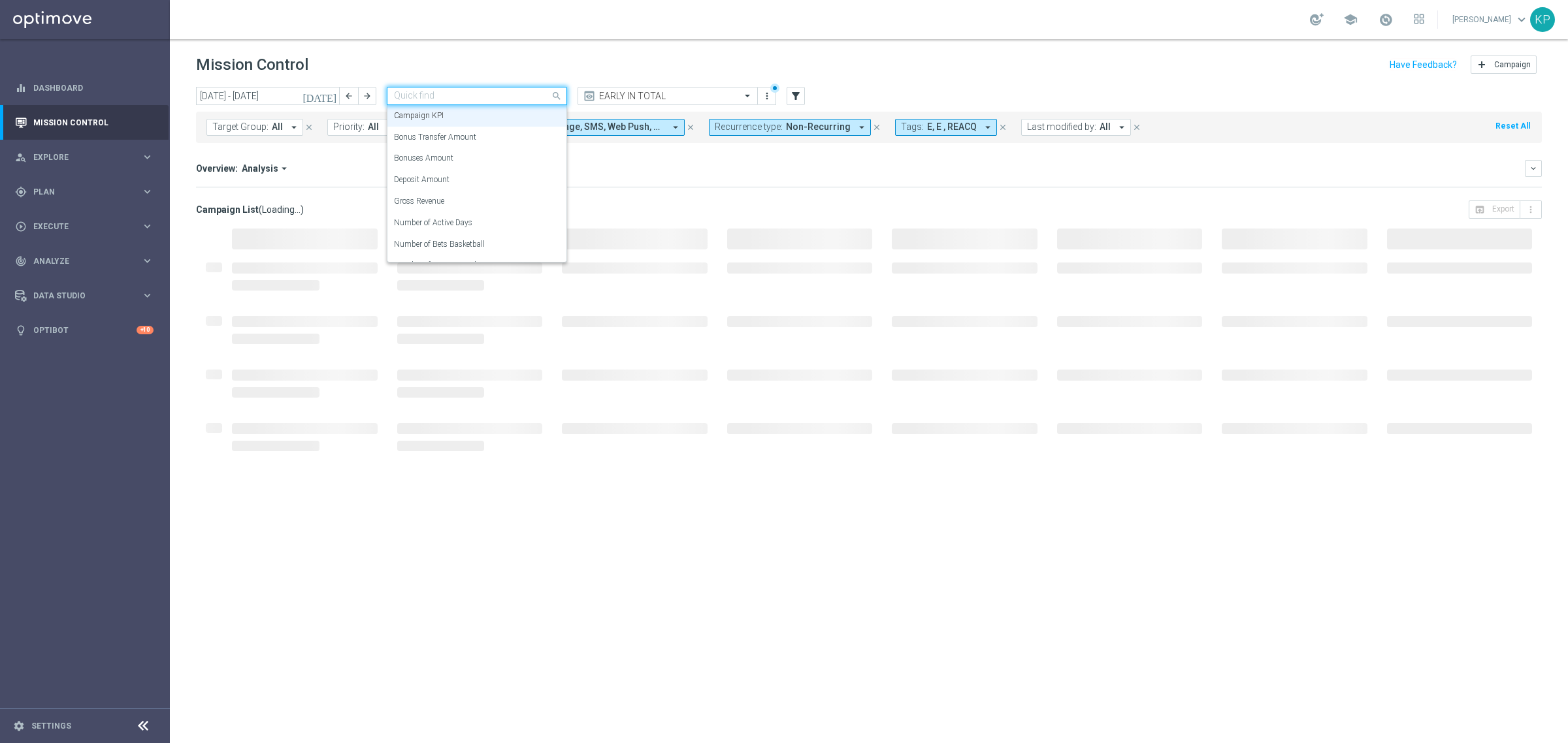
click at [508, 99] on input "text" at bounding box center [464, 96] width 140 height 11
click at [468, 174] on div "Deposit Amount" at bounding box center [476, 180] width 166 height 22
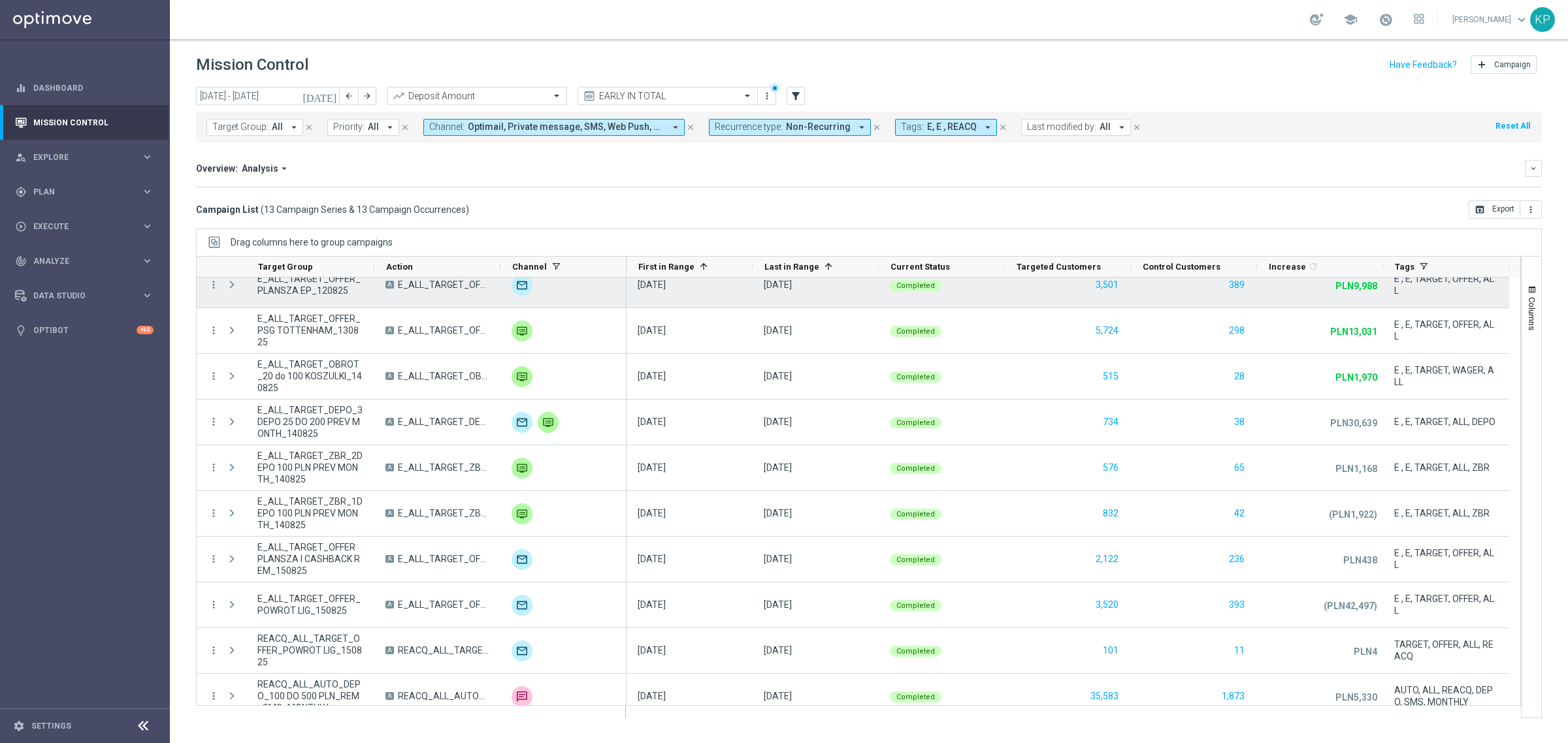
scroll to position [0, 0]
